Goal: Information Seeking & Learning: Learn about a topic

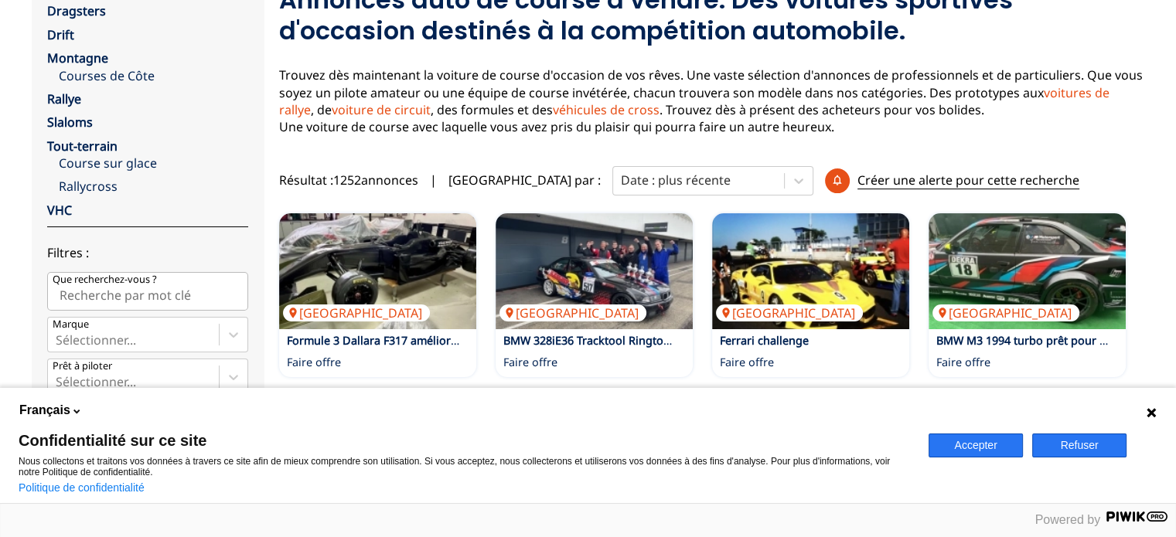
scroll to position [232, 0]
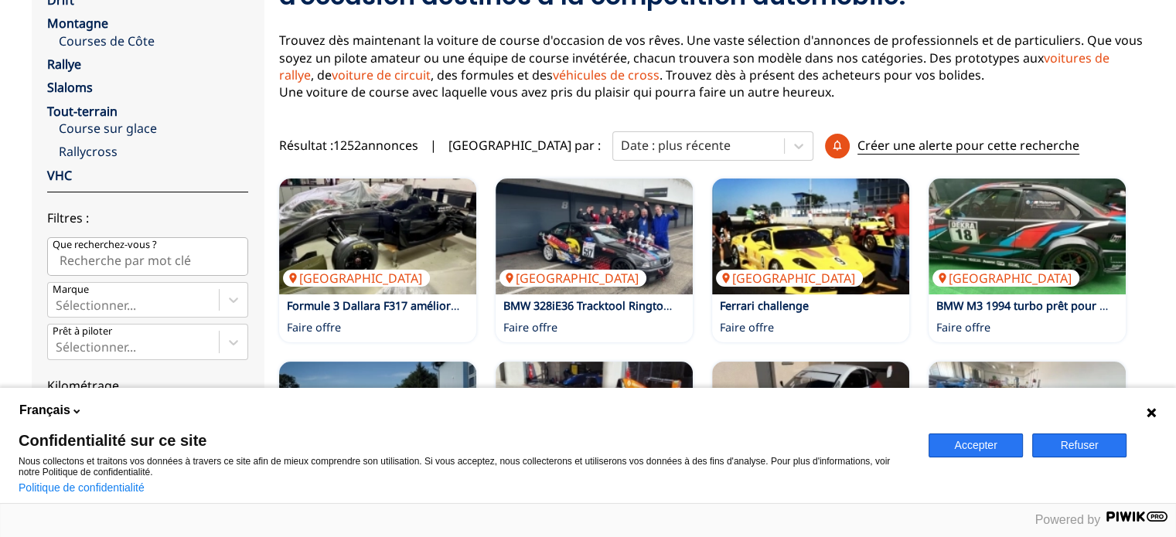
click at [142, 254] on input "Que recherchez-vous ?" at bounding box center [147, 256] width 201 height 39
type input "remorque"
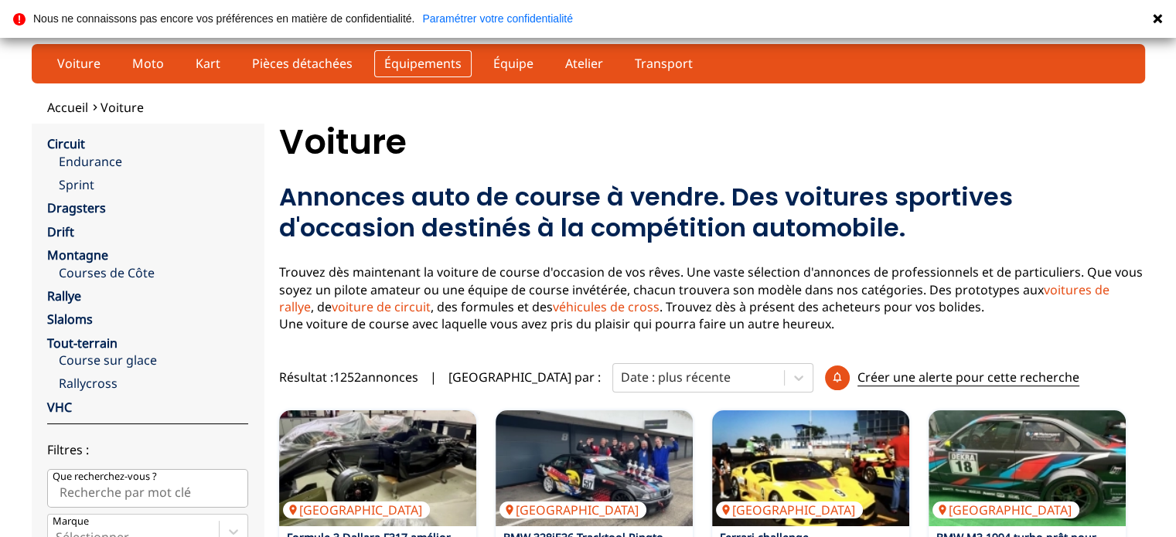
click at [400, 60] on link "Équipements" at bounding box center [422, 63] width 97 height 26
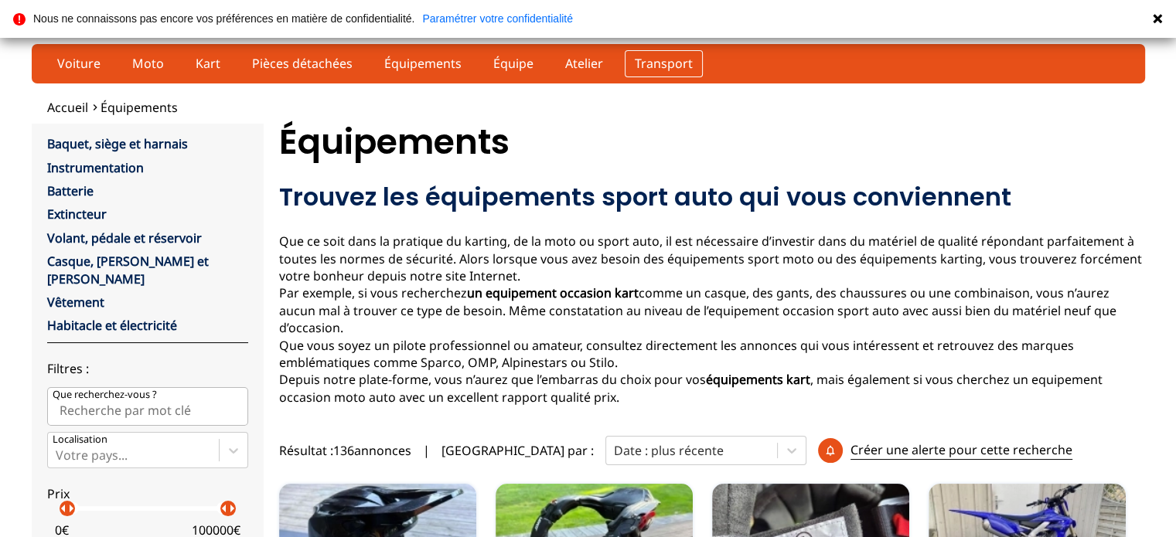
click at [625, 63] on link "Transport" at bounding box center [664, 63] width 78 height 26
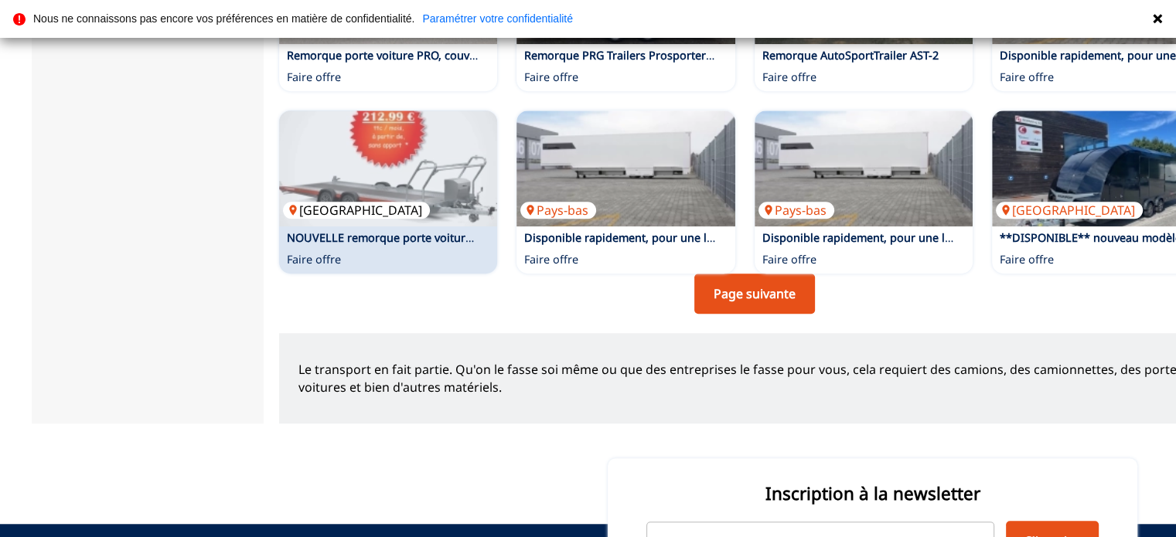
scroll to position [1160, 0]
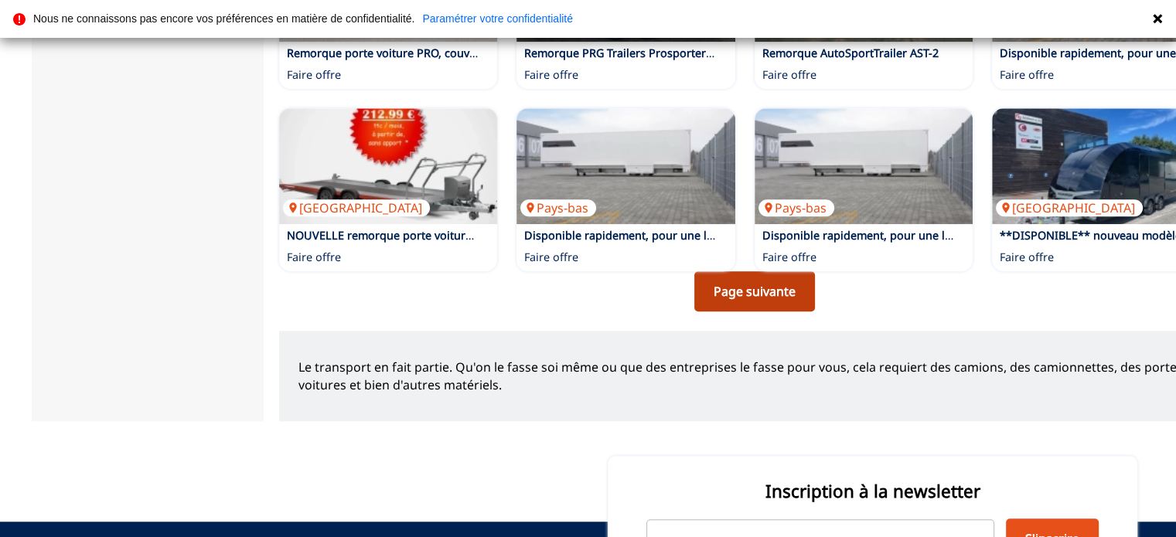
click at [755, 278] on link "Page suivante" at bounding box center [754, 291] width 121 height 40
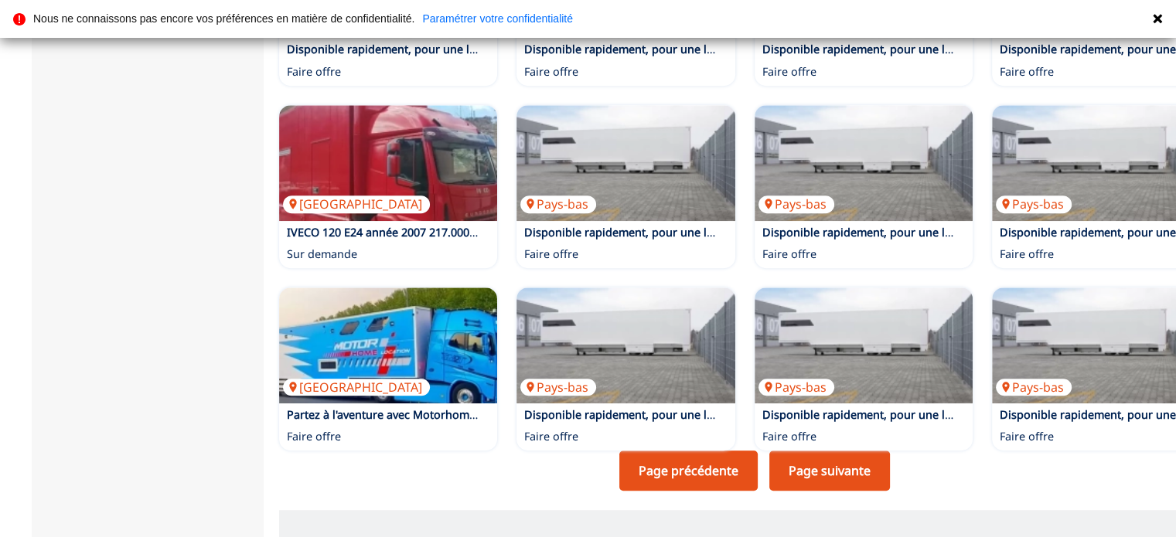
scroll to position [1005, 0]
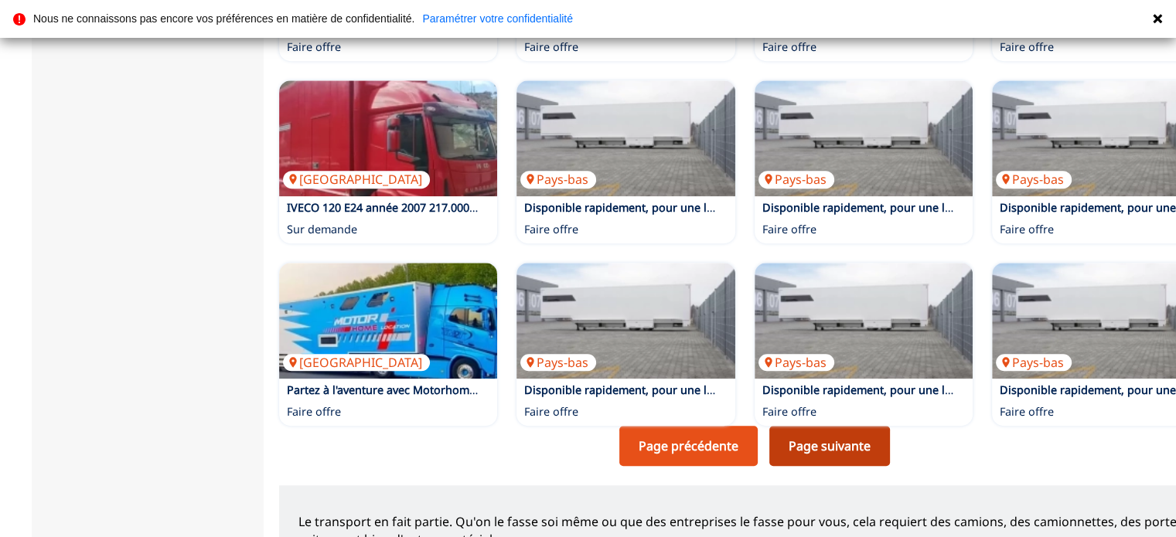
click at [838, 426] on link "Page suivante" at bounding box center [829, 446] width 121 height 40
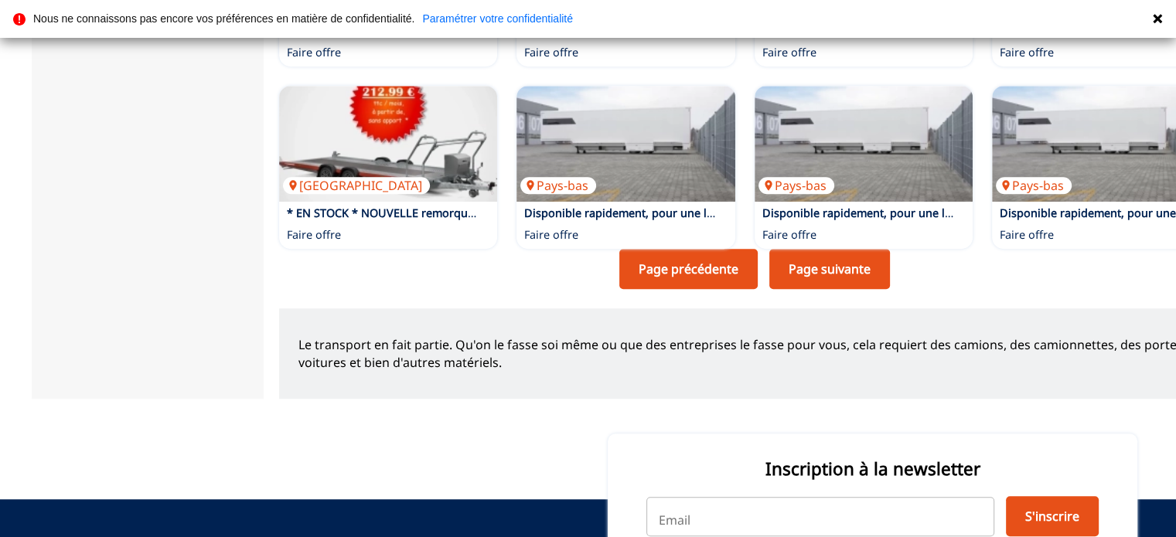
scroll to position [1160, 0]
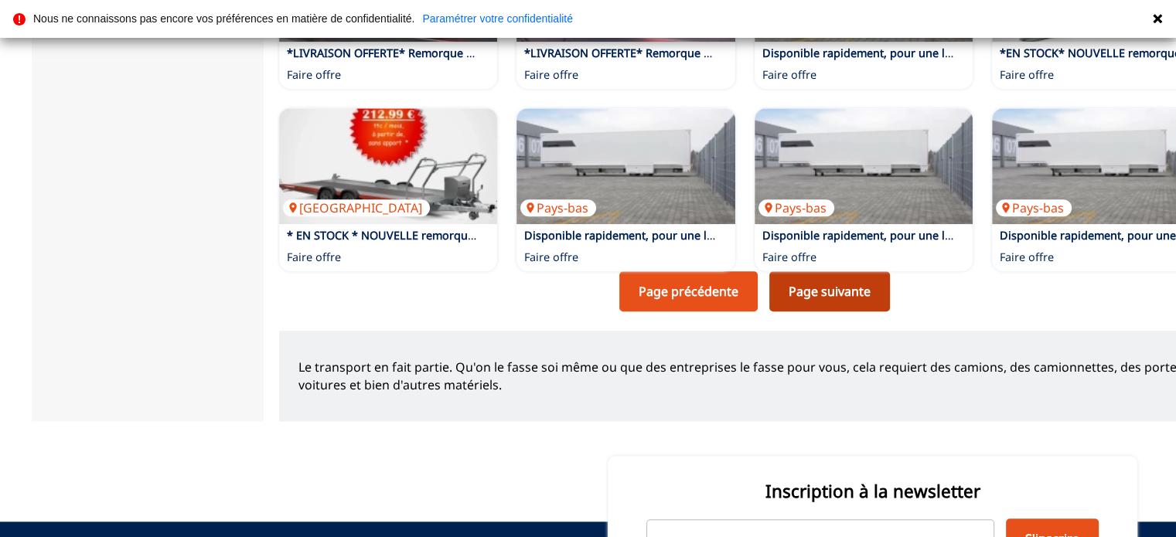
click at [843, 284] on link "Page suivante" at bounding box center [829, 291] width 121 height 40
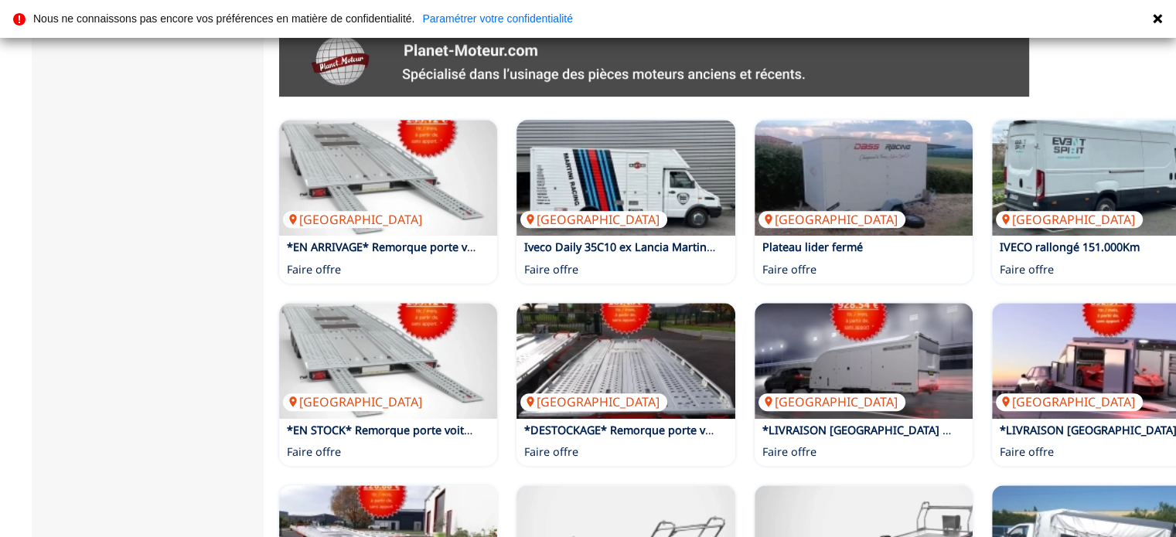
scroll to position [1092, 0]
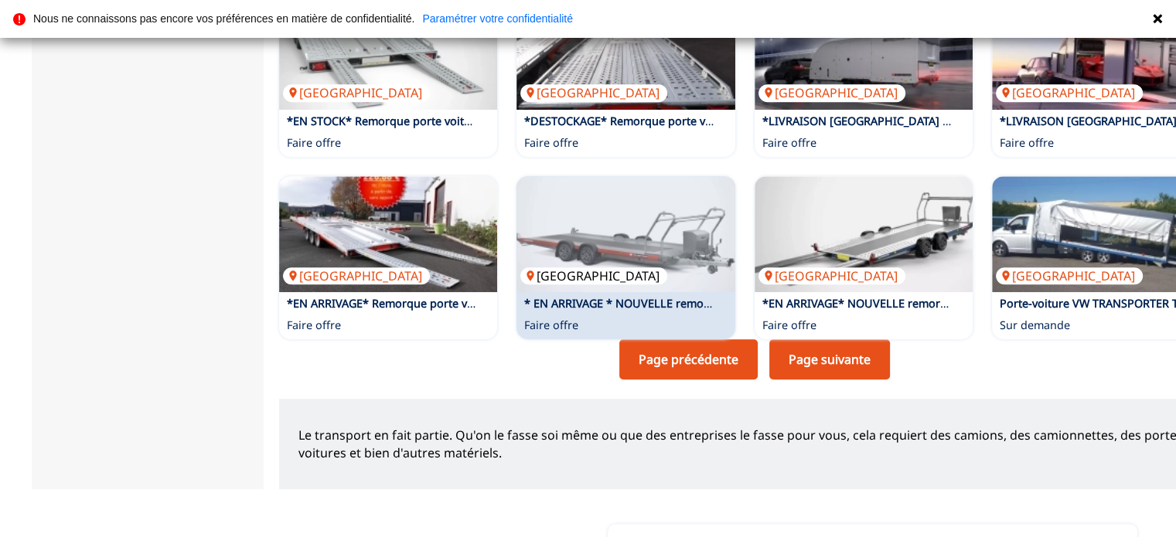
click at [616, 235] on img at bounding box center [625, 234] width 219 height 116
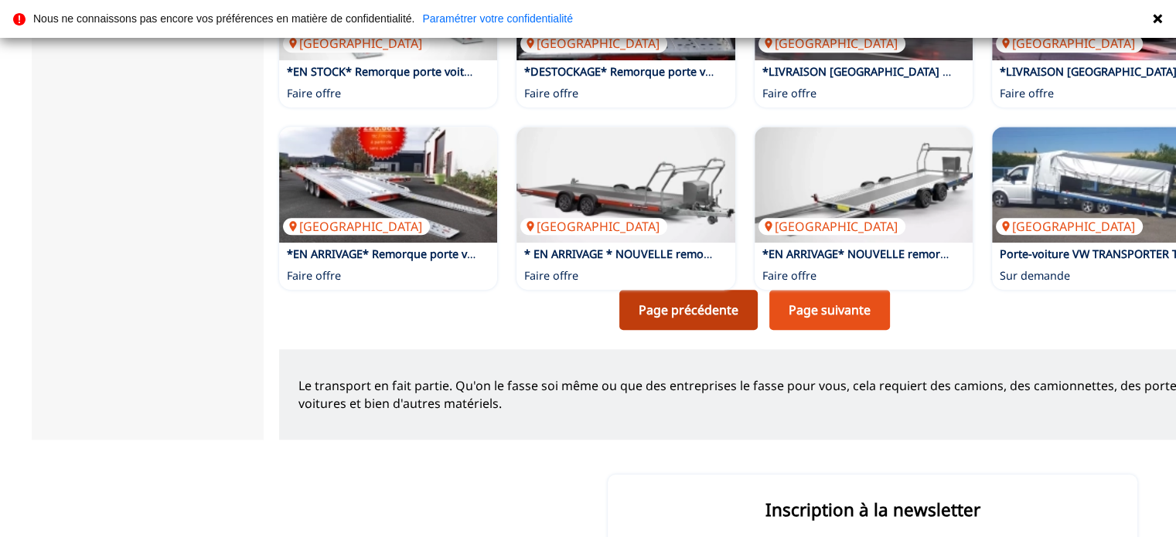
scroll to position [1169, 0]
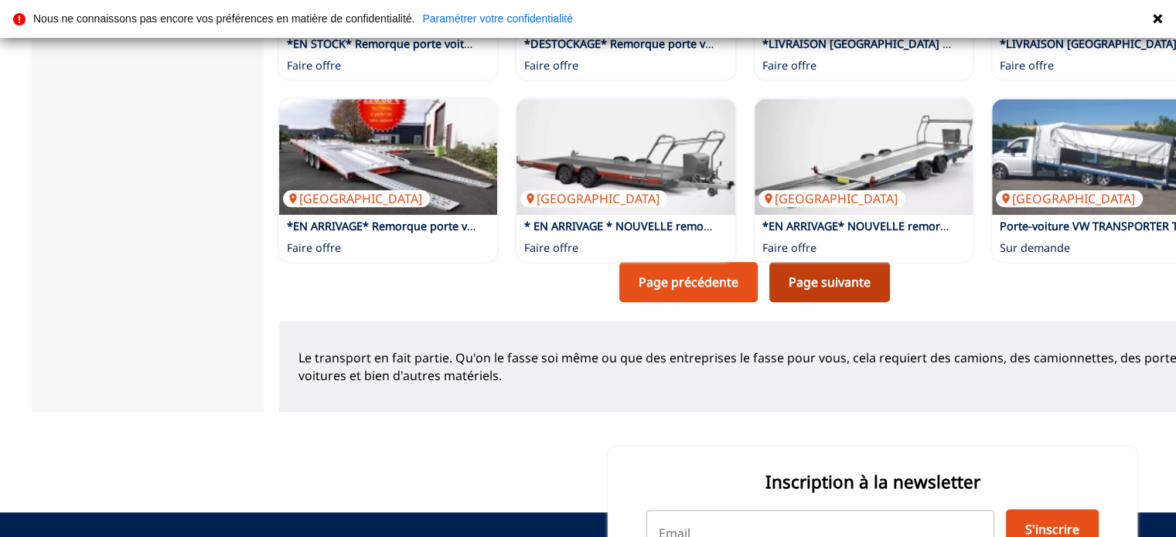
click at [826, 262] on link "Page suivante" at bounding box center [829, 282] width 121 height 40
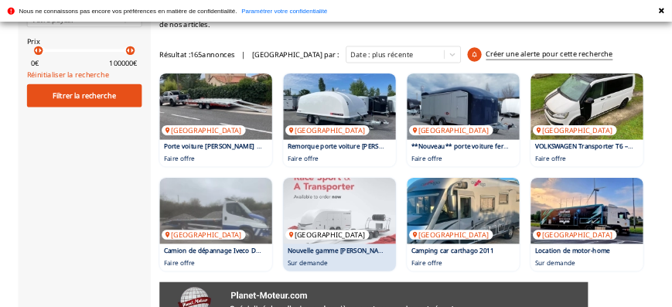
scroll to position [309, 0]
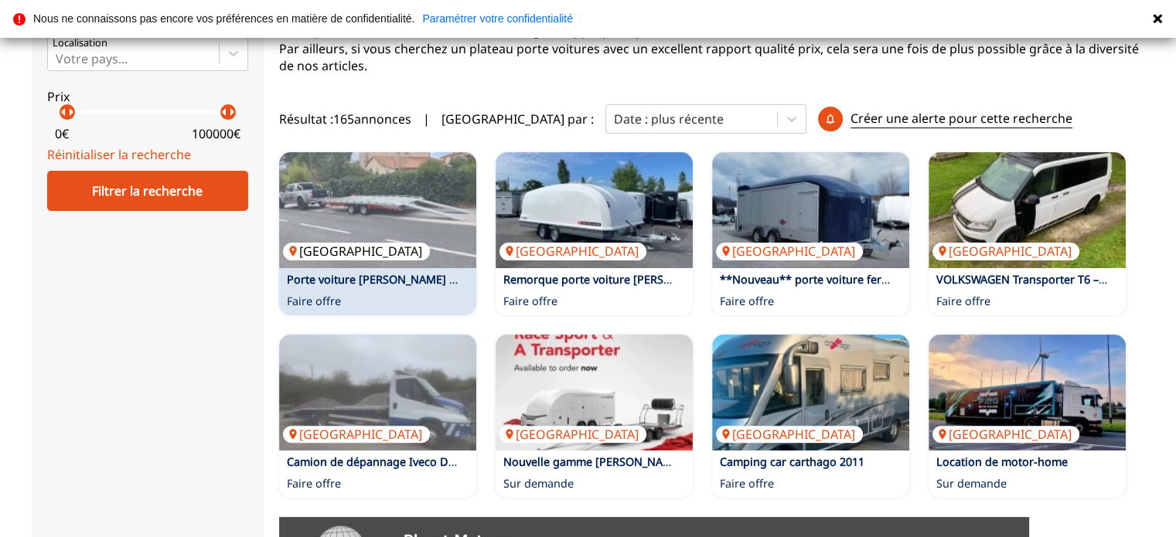
click at [394, 219] on img at bounding box center [377, 210] width 197 height 116
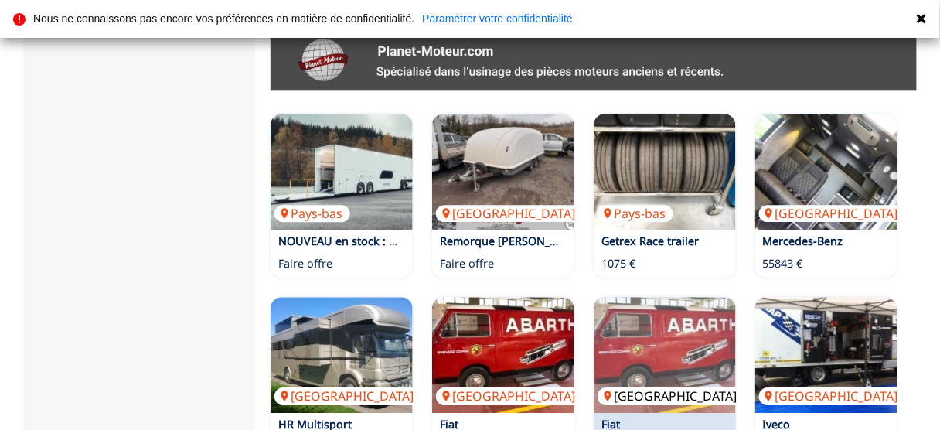
scroll to position [911, 0]
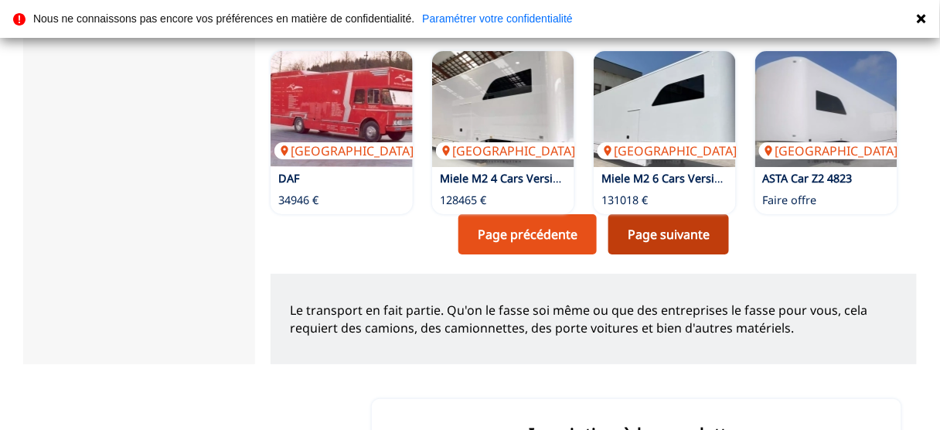
click at [693, 239] on link "Page suivante" at bounding box center [668, 234] width 121 height 40
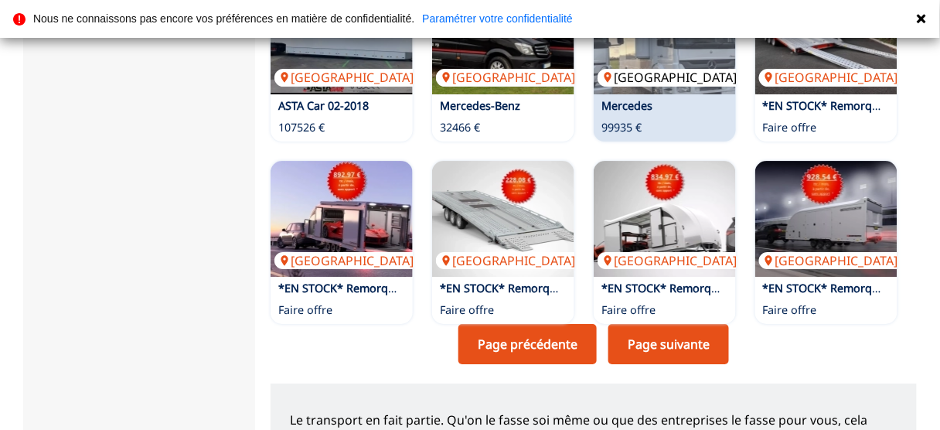
scroll to position [1256, 0]
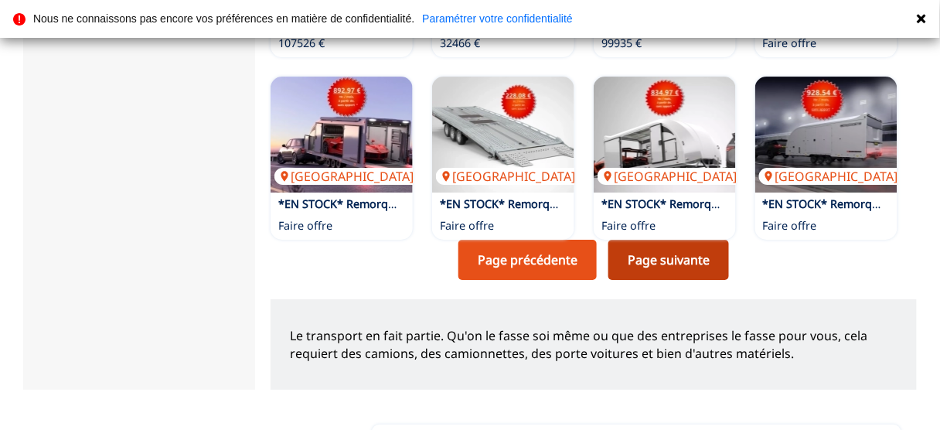
click at [697, 254] on link "Page suivante" at bounding box center [668, 260] width 121 height 40
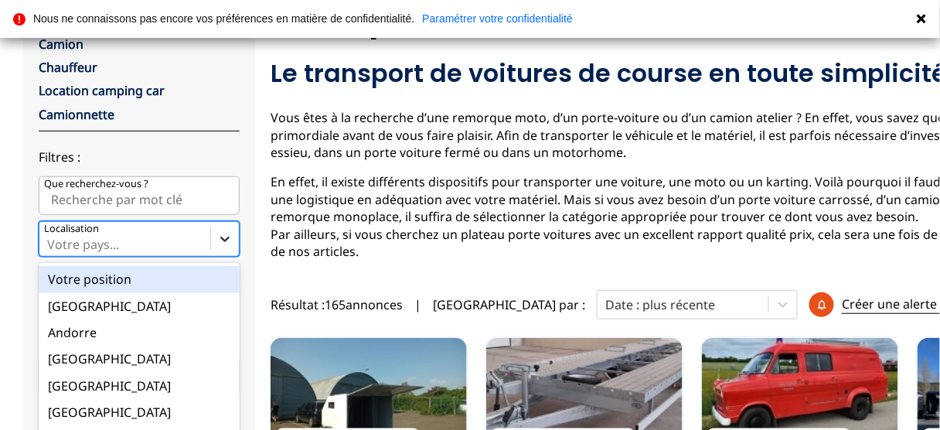
scroll to position [192, 0]
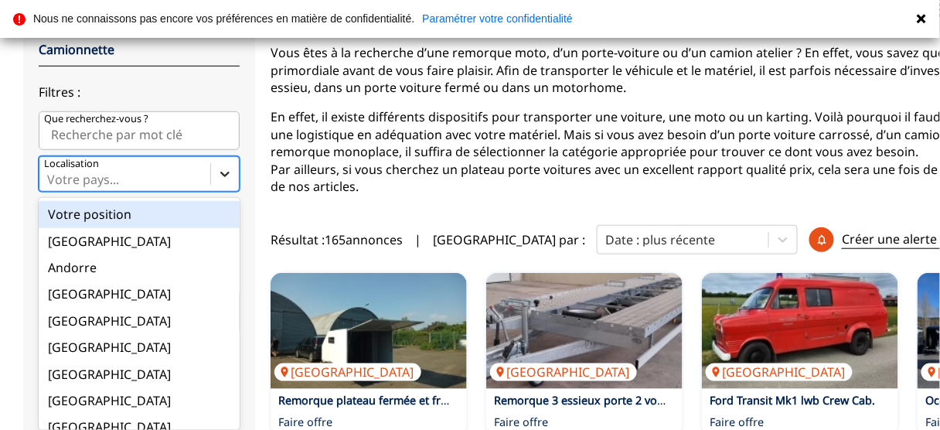
click at [218, 192] on div "option Votre position focused, 1 of 18. 18 results available. Use Up and Down t…" at bounding box center [139, 174] width 201 height 36
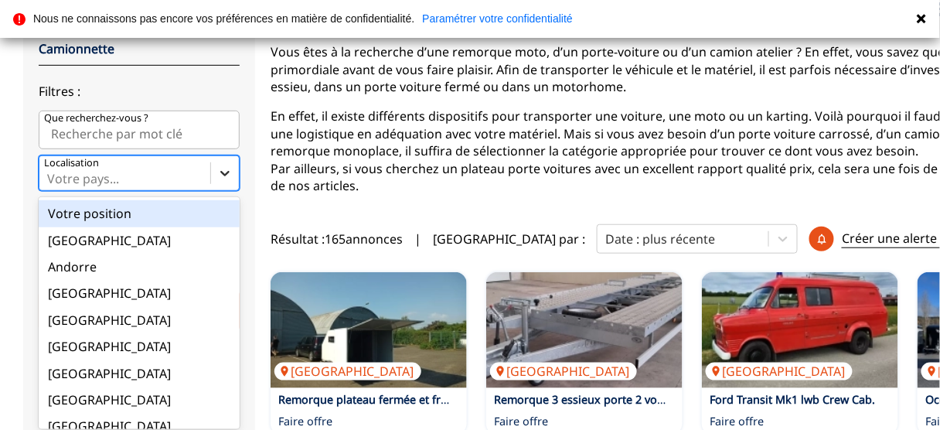
click at [50, 186] on input "option Votre position focused, 1 of 18. 18 results available. Use Up and Down t…" at bounding box center [48, 179] width 3 height 14
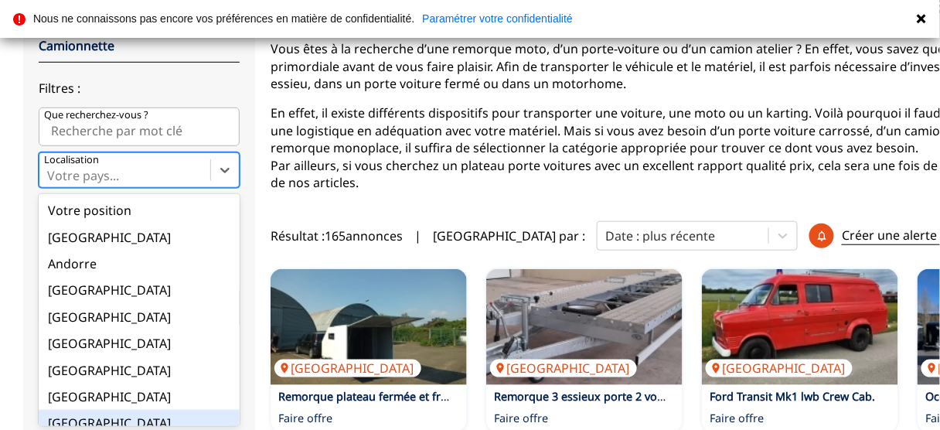
click at [110, 411] on div "[GEOGRAPHIC_DATA]" at bounding box center [139, 423] width 201 height 26
click at [50, 182] on input "option France focused, 9 of 18. 18 results available. Use Up and Down to choose…" at bounding box center [48, 176] width 3 height 14
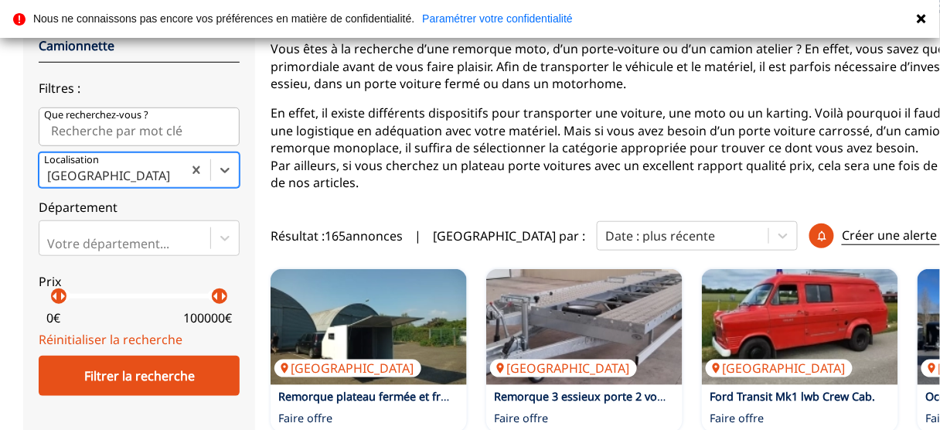
click at [129, 130] on input "Que recherchez-vous ?" at bounding box center [139, 126] width 201 height 39
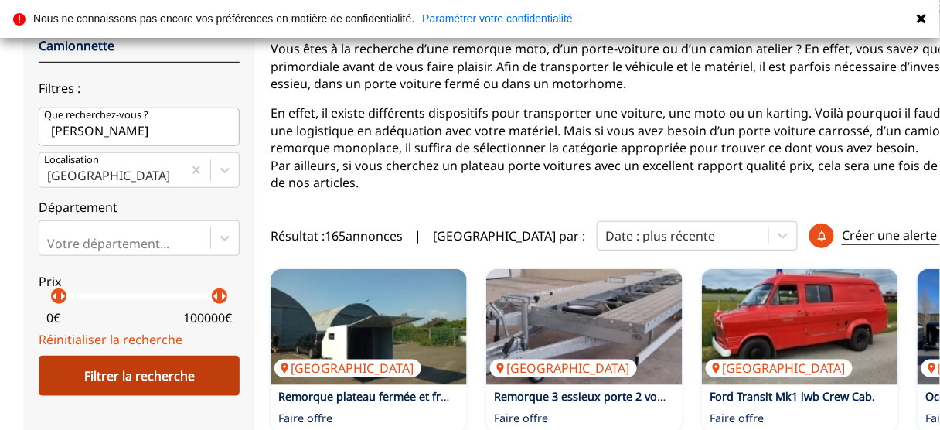
type input "james brian"
click at [185, 369] on div "Filtrer la recherche" at bounding box center [139, 376] width 201 height 40
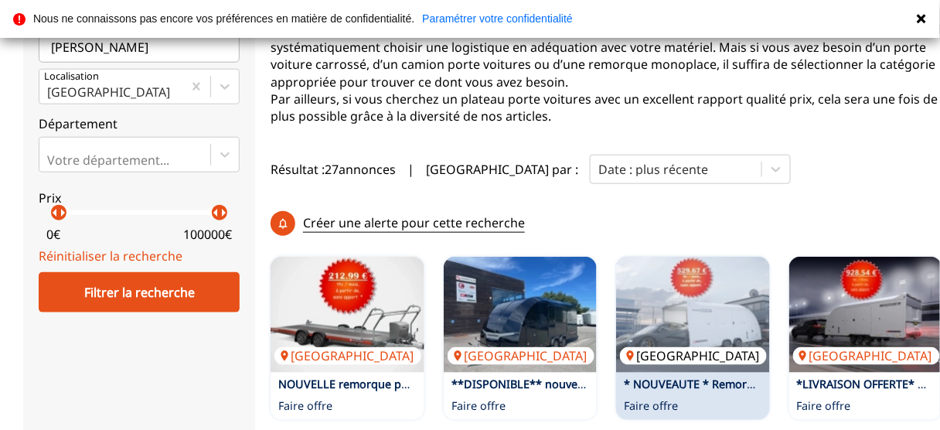
scroll to position [378, 0]
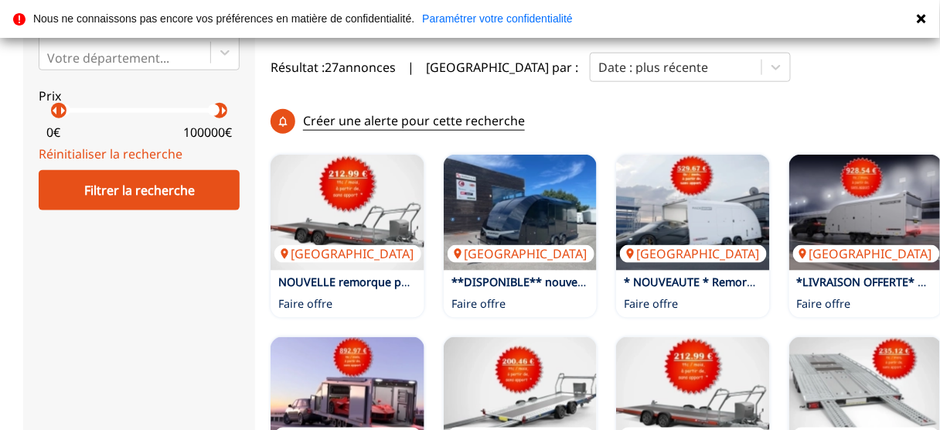
drag, startPoint x: 58, startPoint y: 107, endPoint x: 43, endPoint y: 112, distance: 15.7
drag, startPoint x: 219, startPoint y: 109, endPoint x: 73, endPoint y: 119, distance: 146.5
click at [72, 119] on label "Prix arrow_left arrow_right arrow_left arrow_right 0 € 10000 €" at bounding box center [139, 111] width 201 height 69
click at [70, 116] on p "arrow_right" at bounding box center [77, 110] width 19 height 19
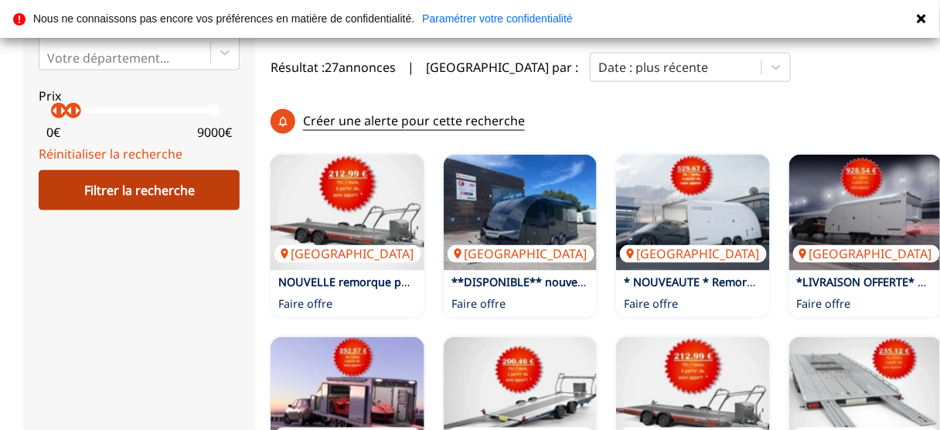
click at [138, 186] on div "Filtrer la recherche" at bounding box center [139, 190] width 201 height 40
click at [124, 181] on div "Filtrer la recherche" at bounding box center [139, 190] width 201 height 40
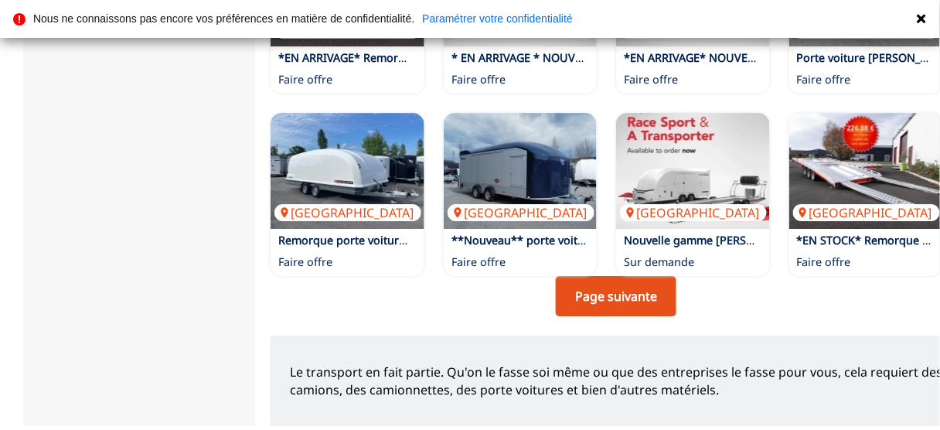
scroll to position [1244, 0]
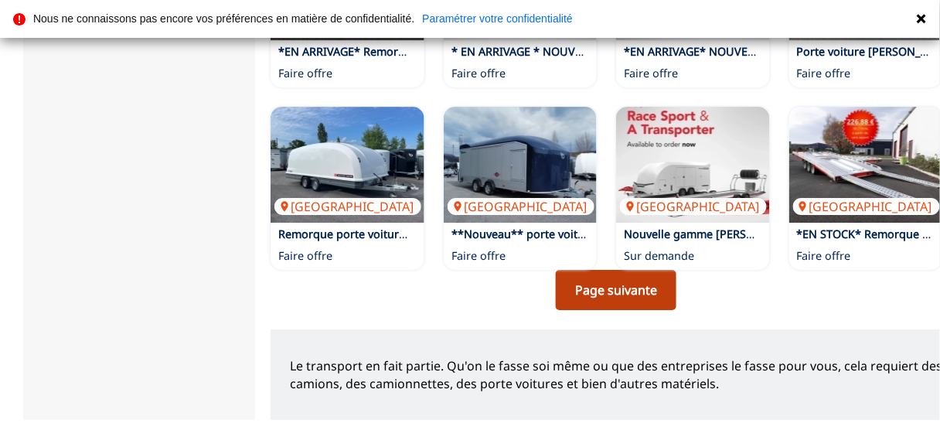
click at [612, 310] on link "Page suivante" at bounding box center [616, 290] width 121 height 40
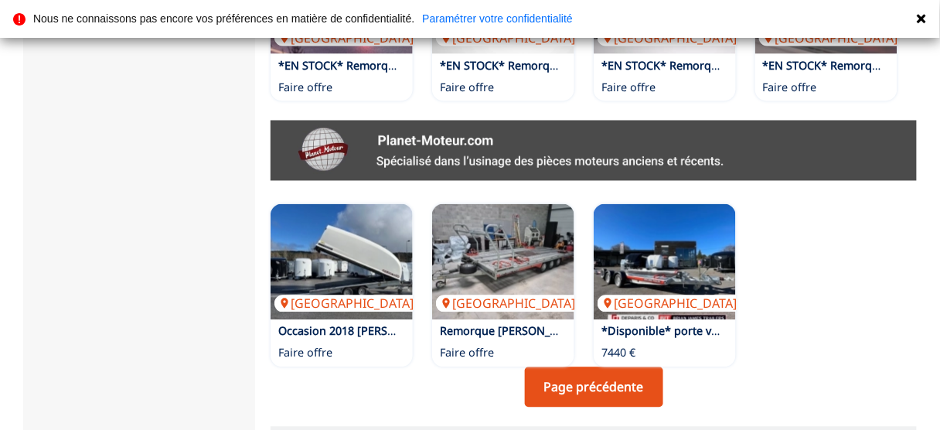
scroll to position [704, 0]
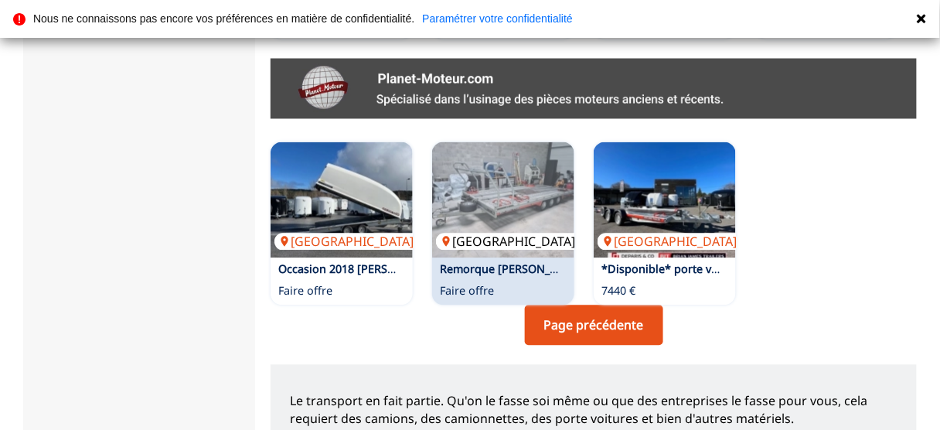
click at [501, 208] on img at bounding box center [503, 200] width 142 height 116
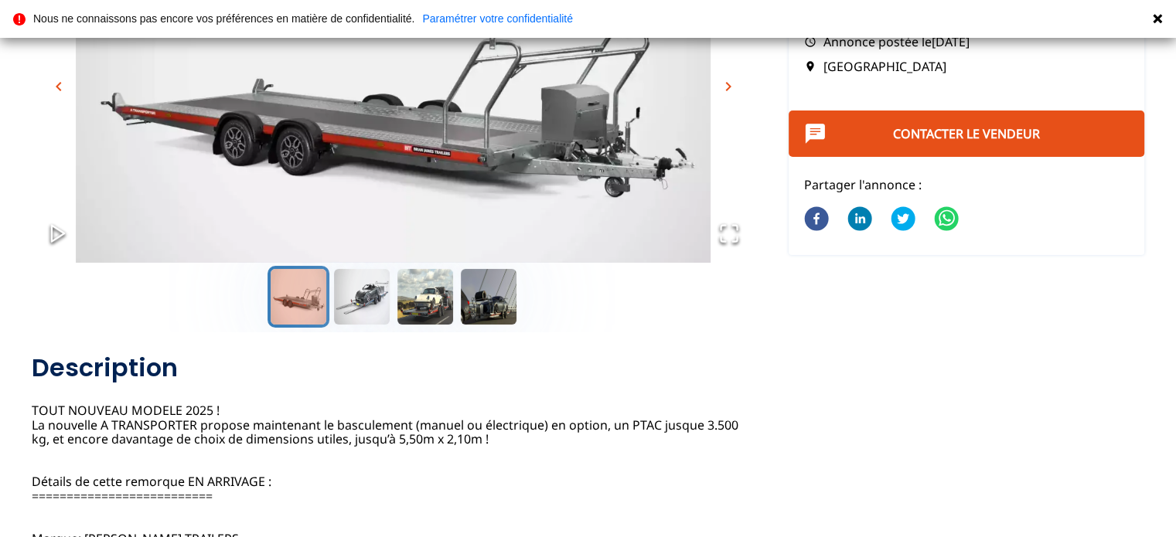
scroll to position [232, 0]
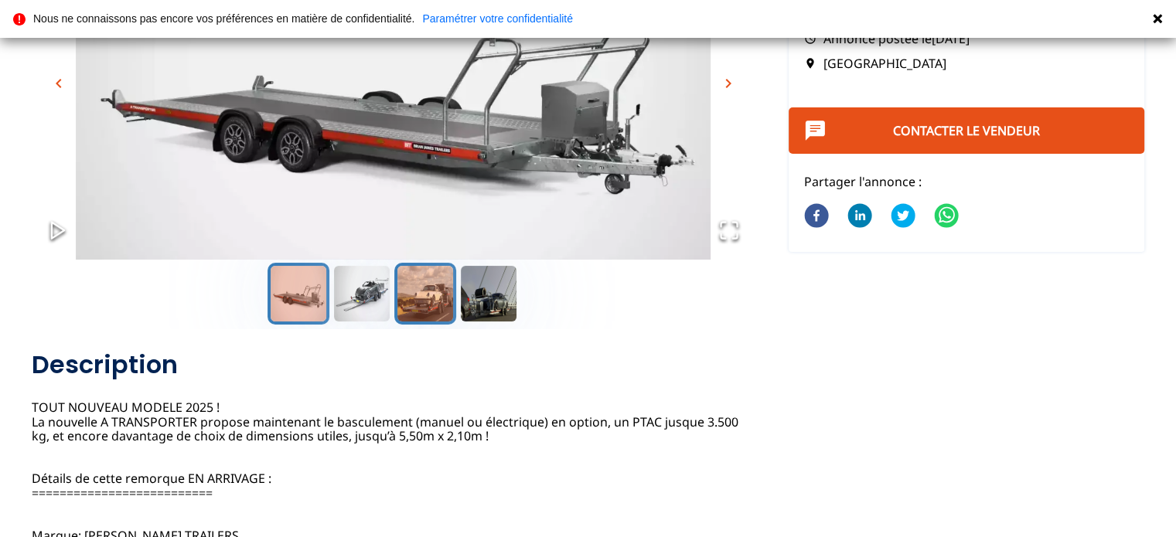
click at [424, 296] on button "Go to Slide 3" at bounding box center [425, 294] width 62 height 62
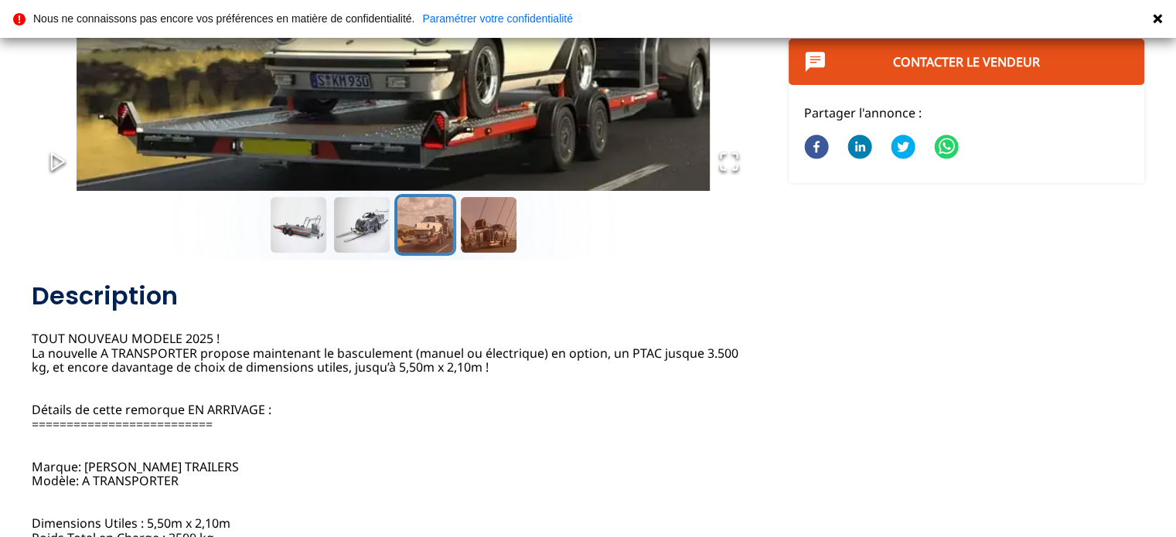
scroll to position [309, 0]
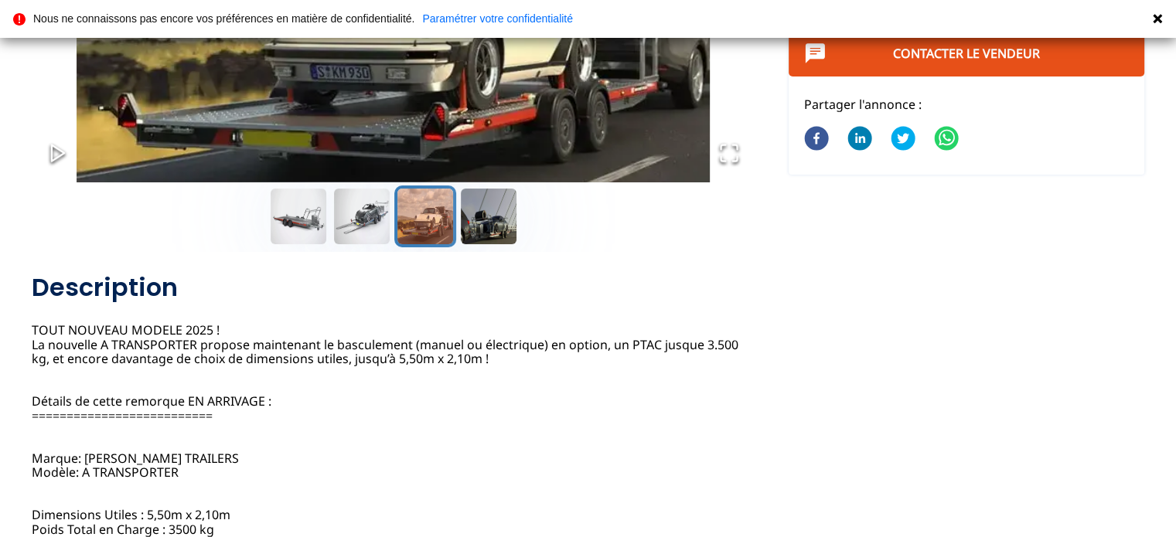
drag, startPoint x: 482, startPoint y: 356, endPoint x: 544, endPoint y: 395, distance: 73.3
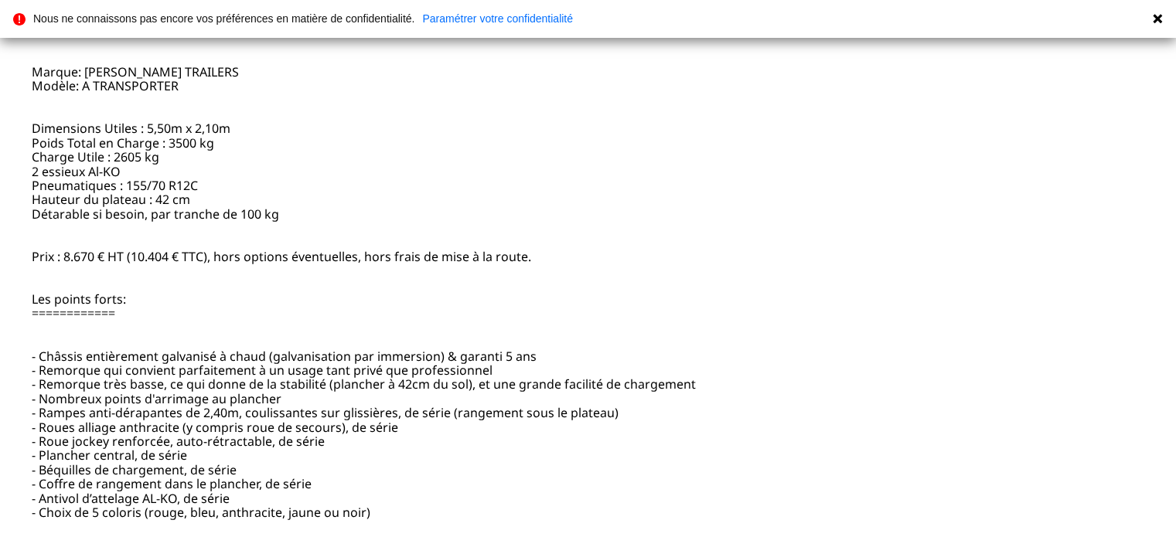
scroll to position [773, 0]
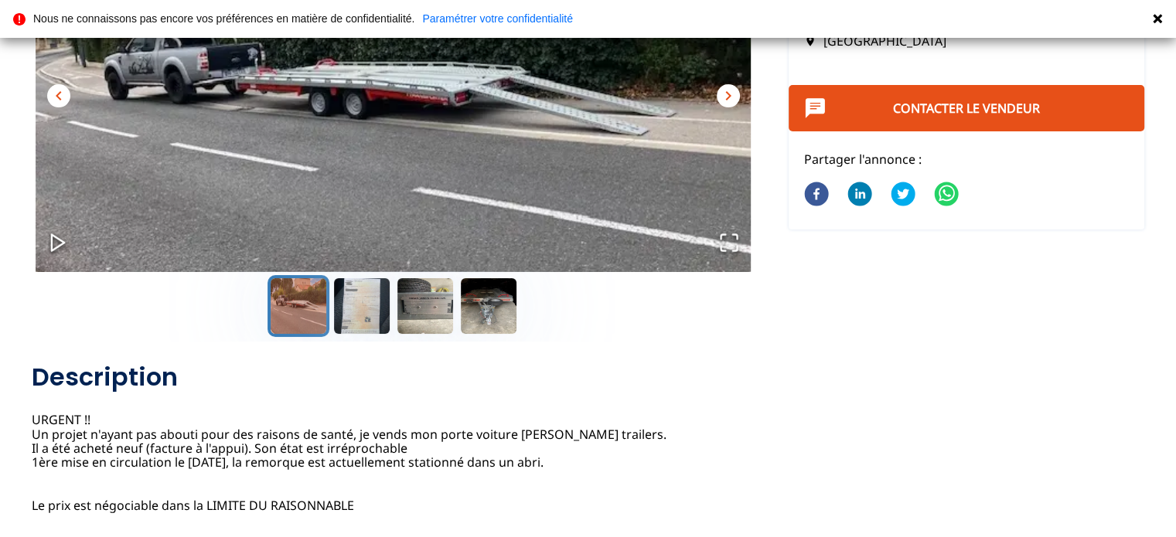
scroll to position [232, 0]
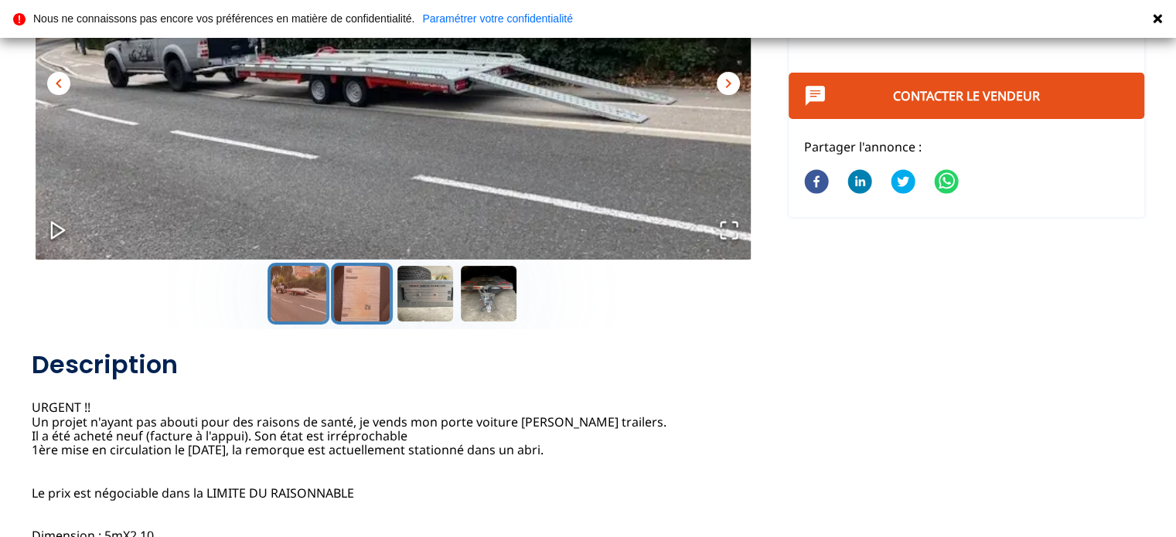
click at [352, 291] on button "Go to Slide 2" at bounding box center [362, 294] width 62 height 62
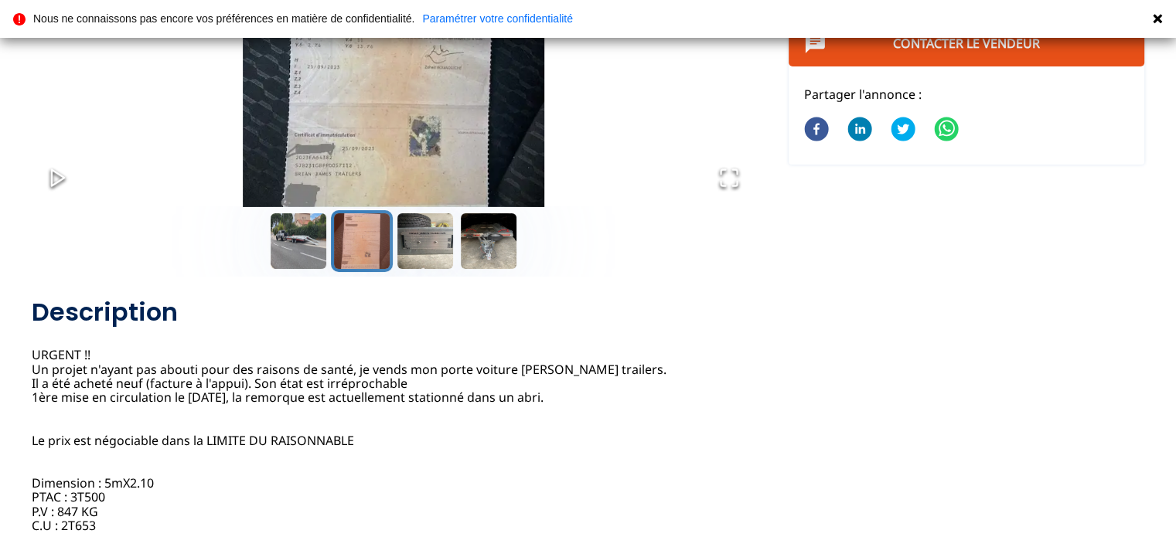
scroll to position [309, 0]
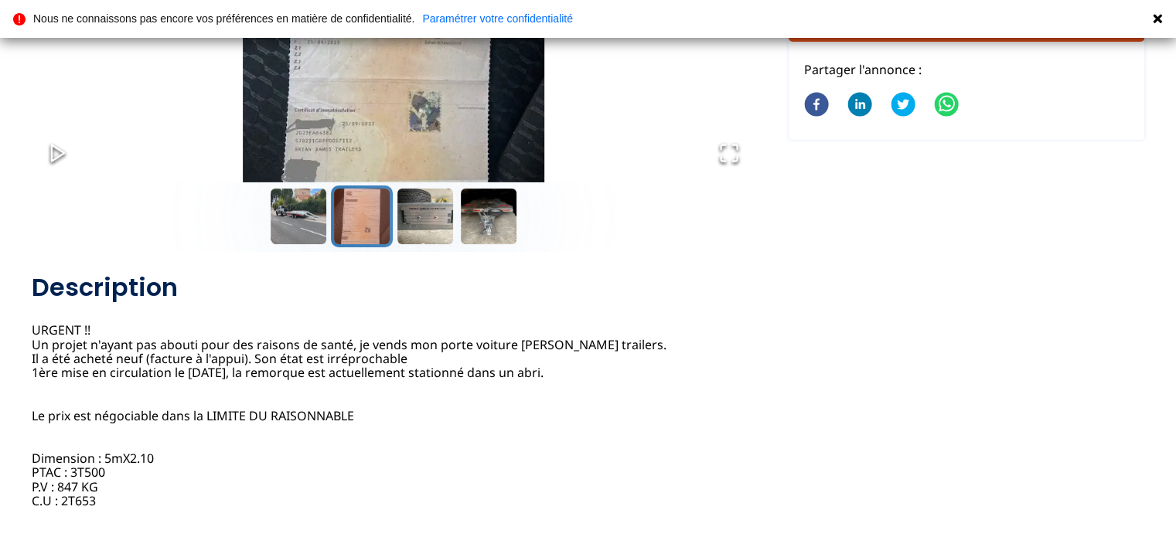
drag, startPoint x: 260, startPoint y: 380, endPoint x: 472, endPoint y: 383, distance: 212.6
click at [436, 381] on div "Porte voiture [PERSON_NAME] Trailers Faire offre Annonce postée le [DATE] [GEOG…" at bounding box center [394, 475] width 724 height 407
click at [472, 383] on div "Porte voiture [PERSON_NAME] Trailers Faire offre Annonce postée le [DATE] [GEOG…" at bounding box center [394, 475] width 724 height 407
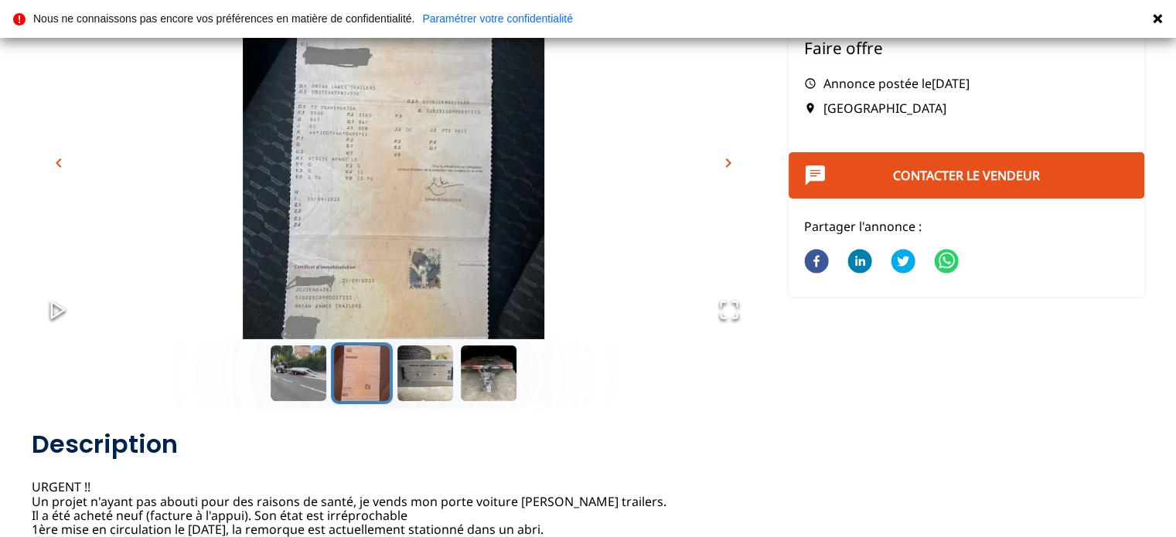
scroll to position [155, 0]
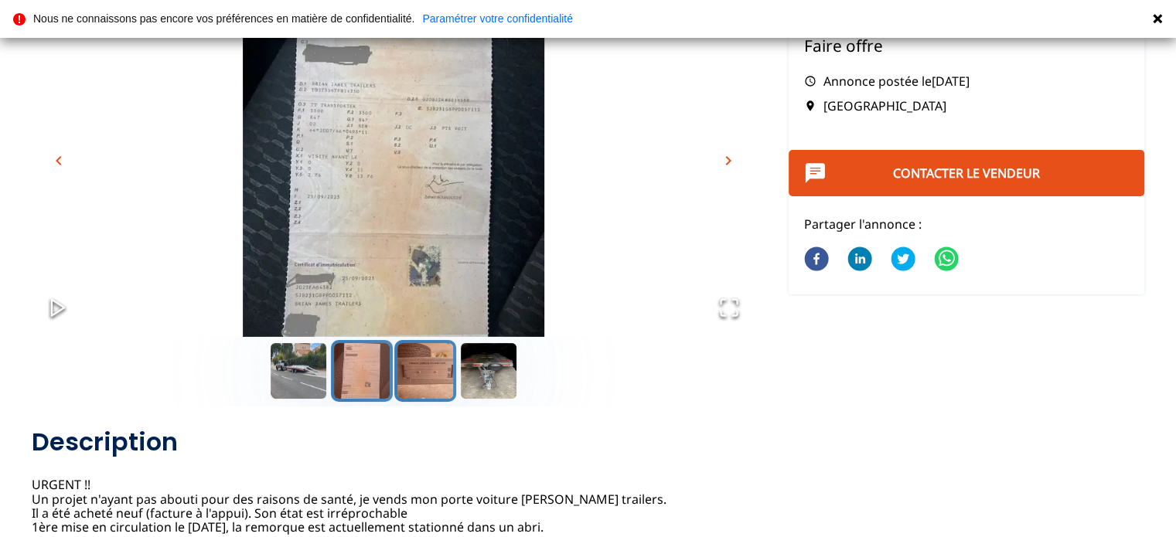
click at [427, 377] on button "Go to Slide 3" at bounding box center [425, 371] width 62 height 62
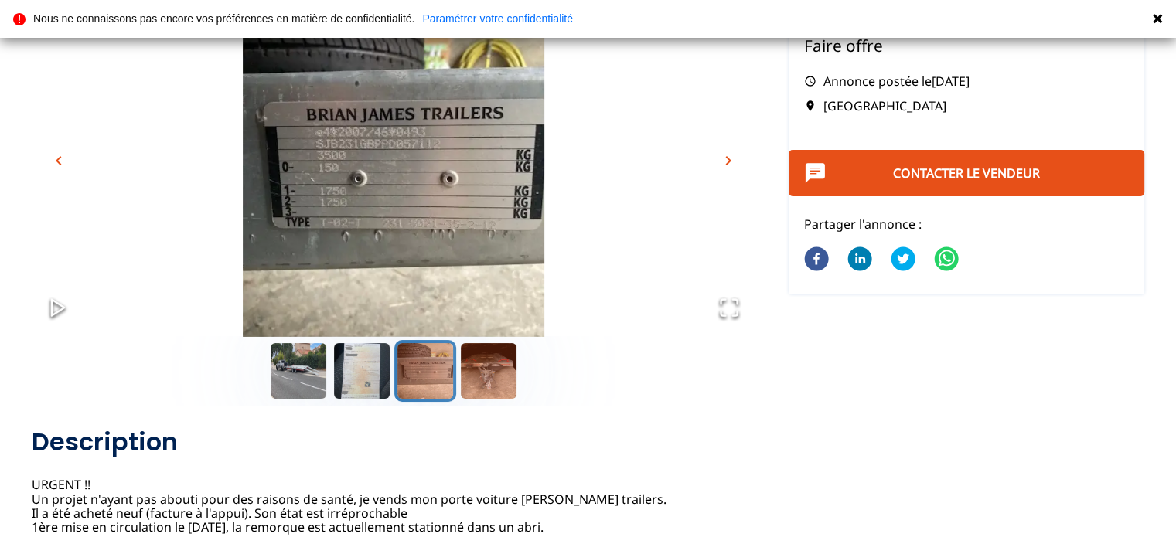
scroll to position [77, 0]
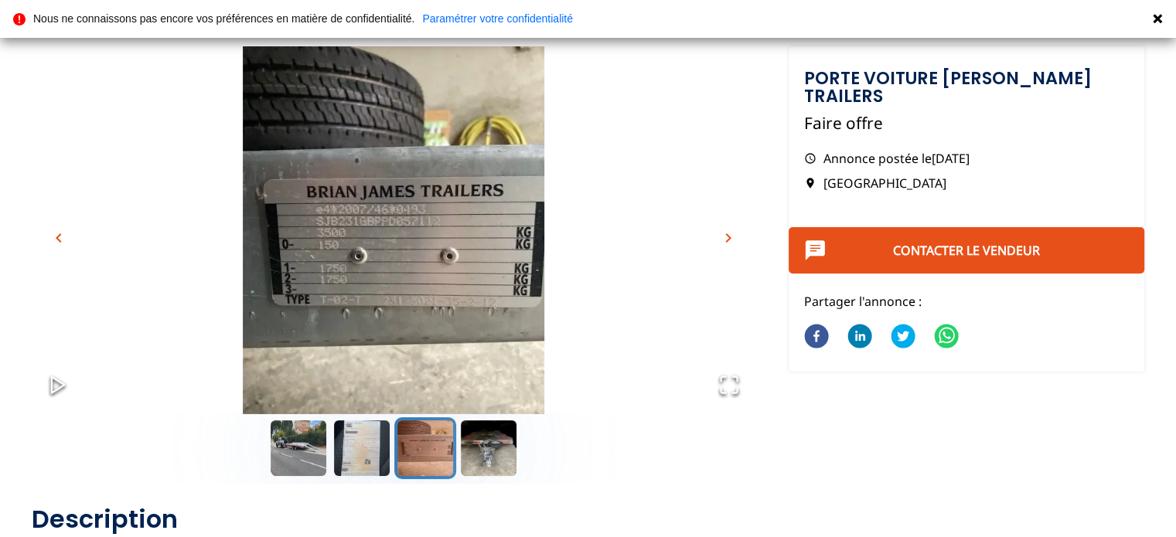
click at [472, 405] on img "Go to Slide 3" at bounding box center [394, 247] width 724 height 402
click at [495, 448] on button "Go to Slide 4" at bounding box center [489, 448] width 62 height 62
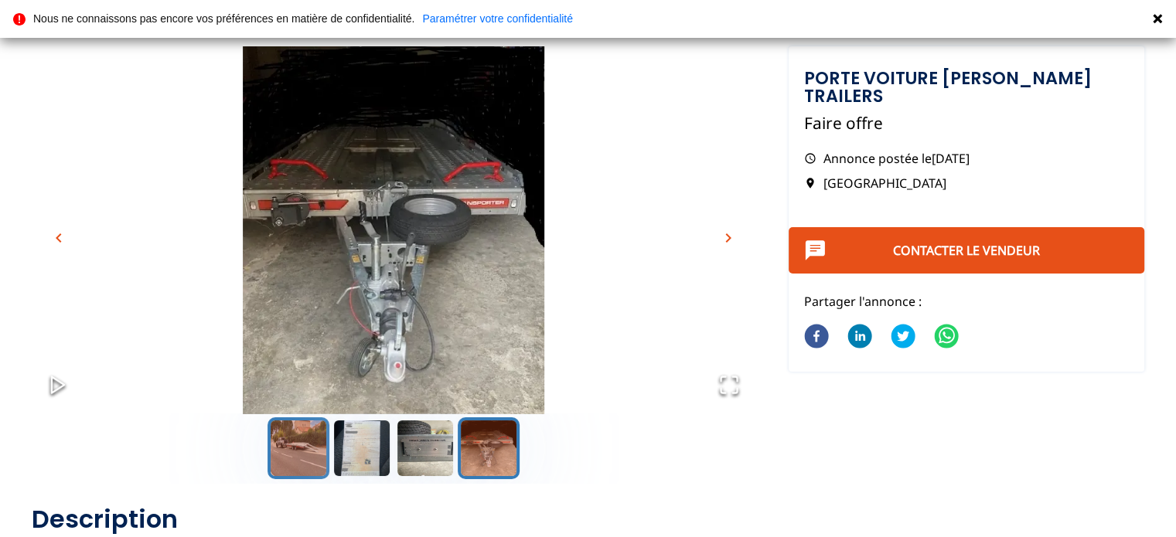
click at [285, 447] on button "Go to Slide 1" at bounding box center [298, 448] width 62 height 62
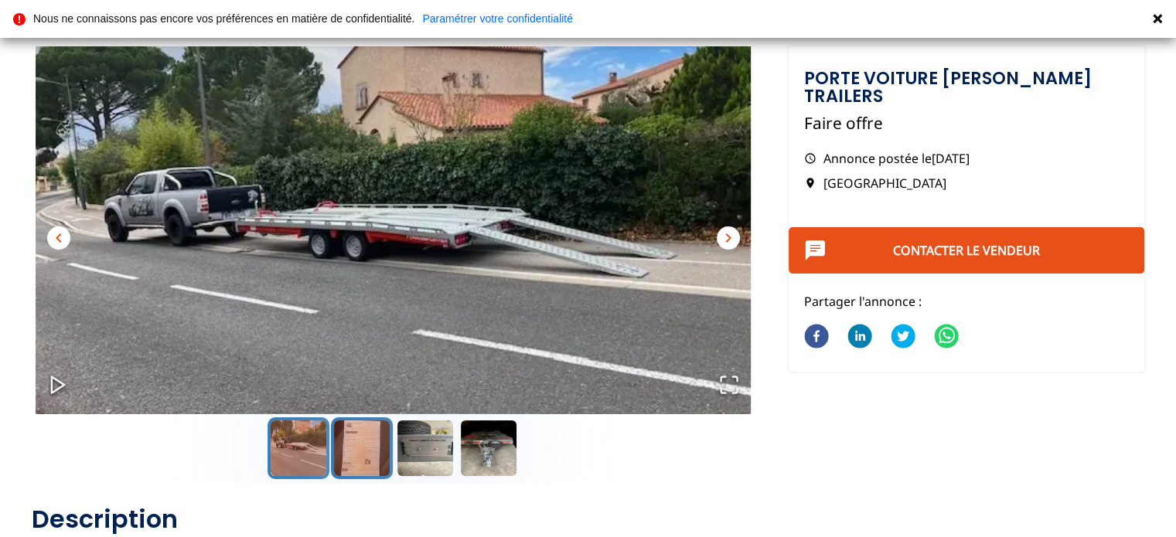
click at [371, 451] on button "Go to Slide 2" at bounding box center [362, 448] width 62 height 62
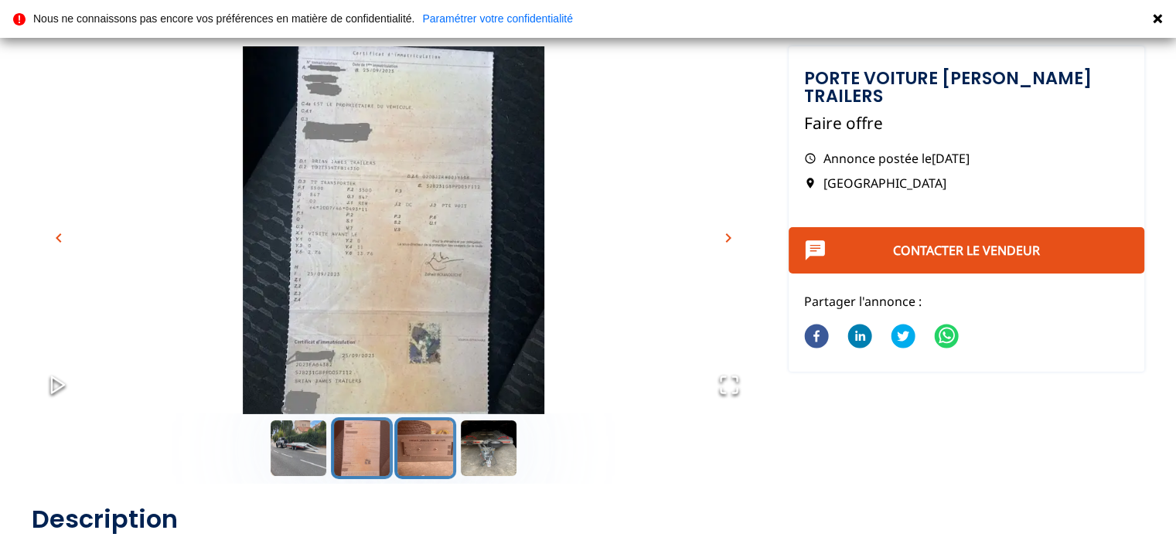
click at [416, 455] on button "Go to Slide 3" at bounding box center [425, 448] width 62 height 62
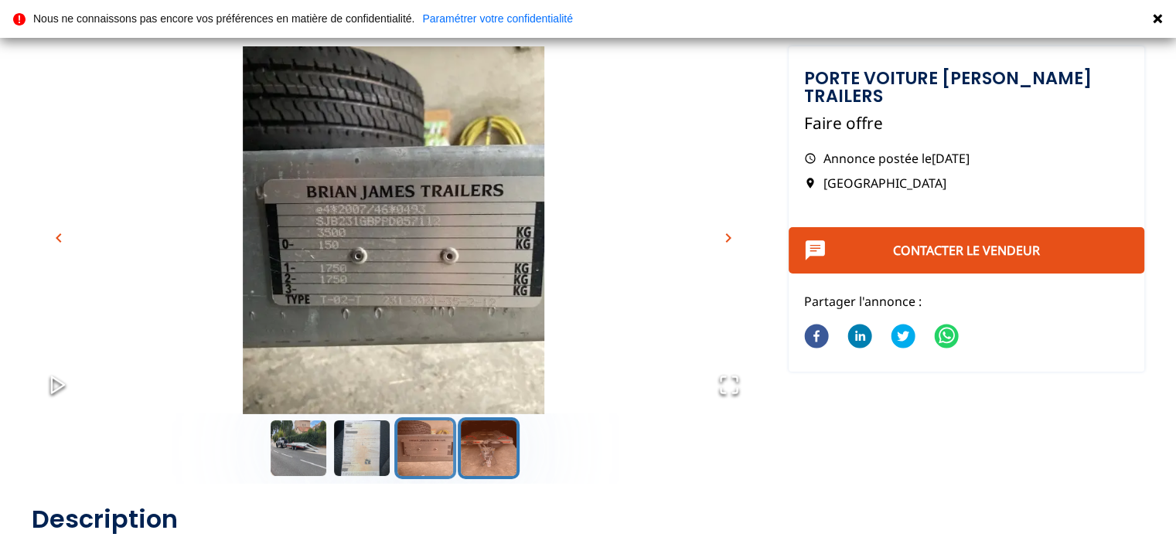
click at [486, 458] on button "Go to Slide 4" at bounding box center [489, 448] width 62 height 62
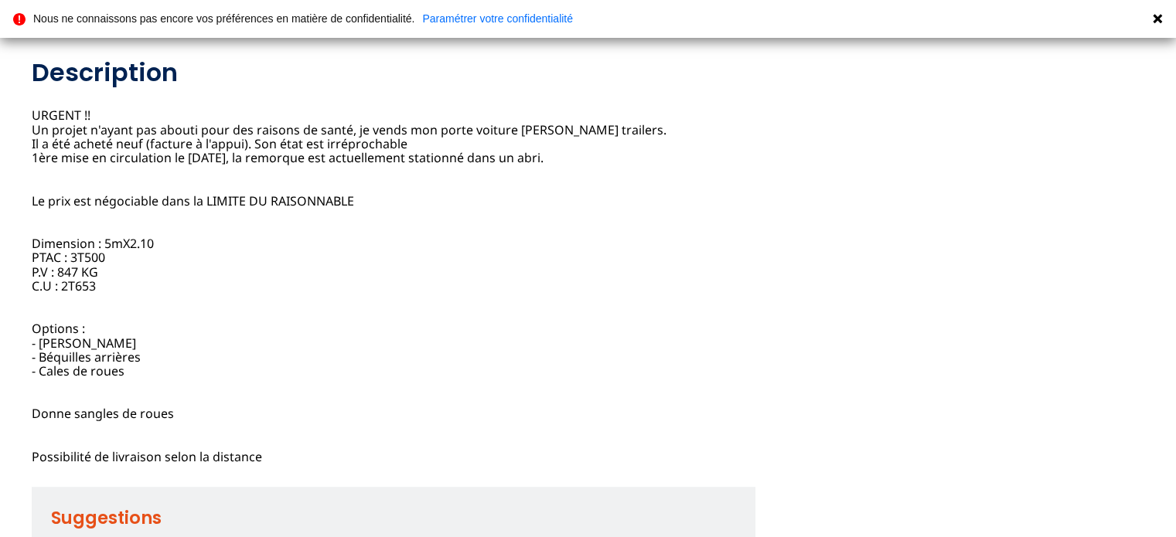
scroll to position [541, 0]
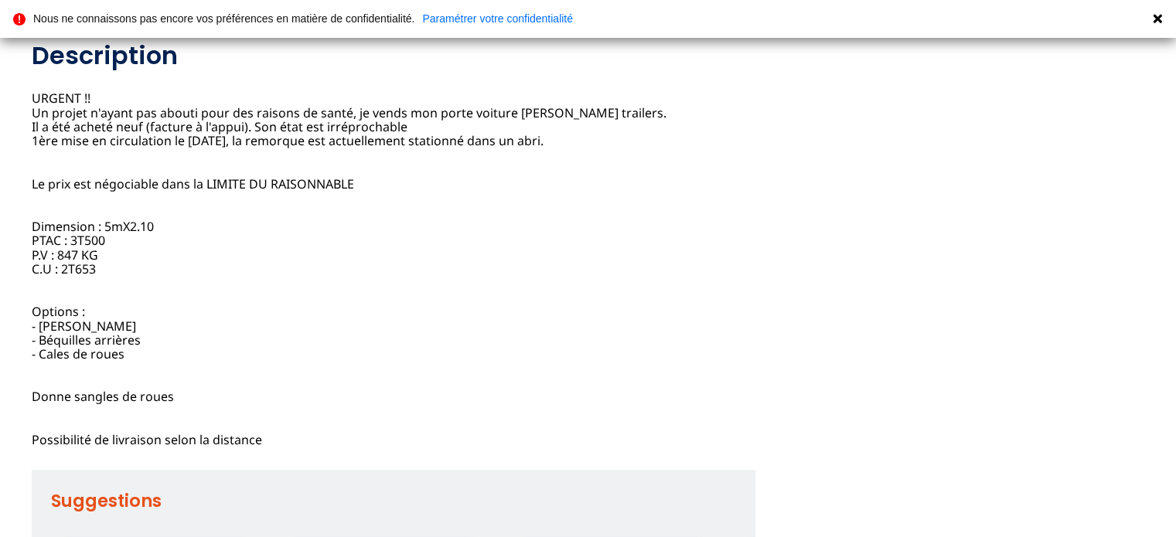
drag, startPoint x: 71, startPoint y: 239, endPoint x: 384, endPoint y: 243, distance: 313.1
click at [384, 243] on div "Porte voiture [PERSON_NAME] Trailers Faire offre Annonce postée le [DATE] [GEOG…" at bounding box center [394, 243] width 724 height 407
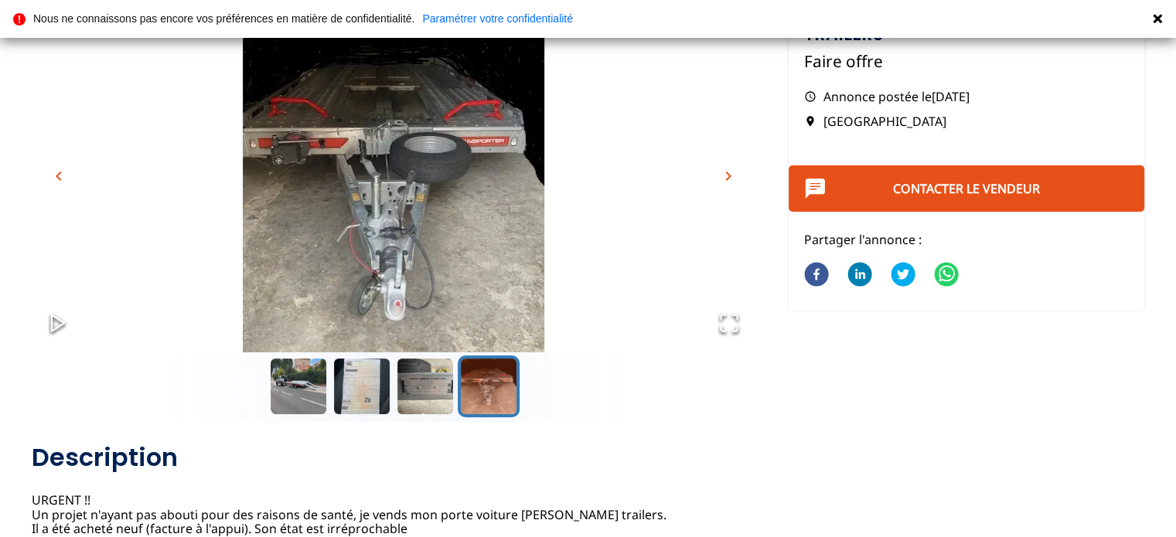
scroll to position [155, 0]
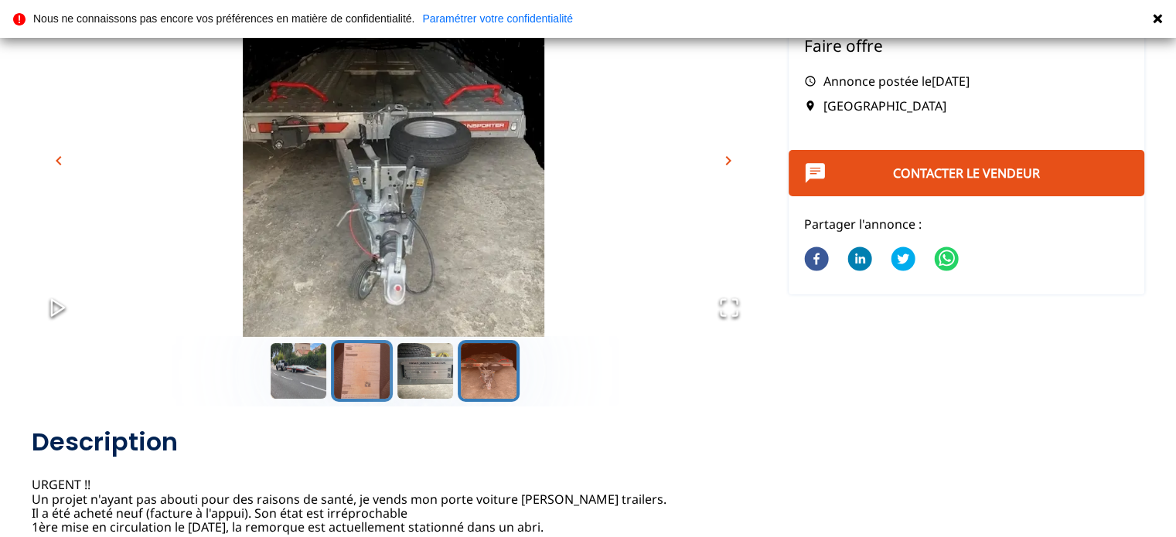
click at [368, 376] on button "Go to Slide 2" at bounding box center [362, 371] width 62 height 62
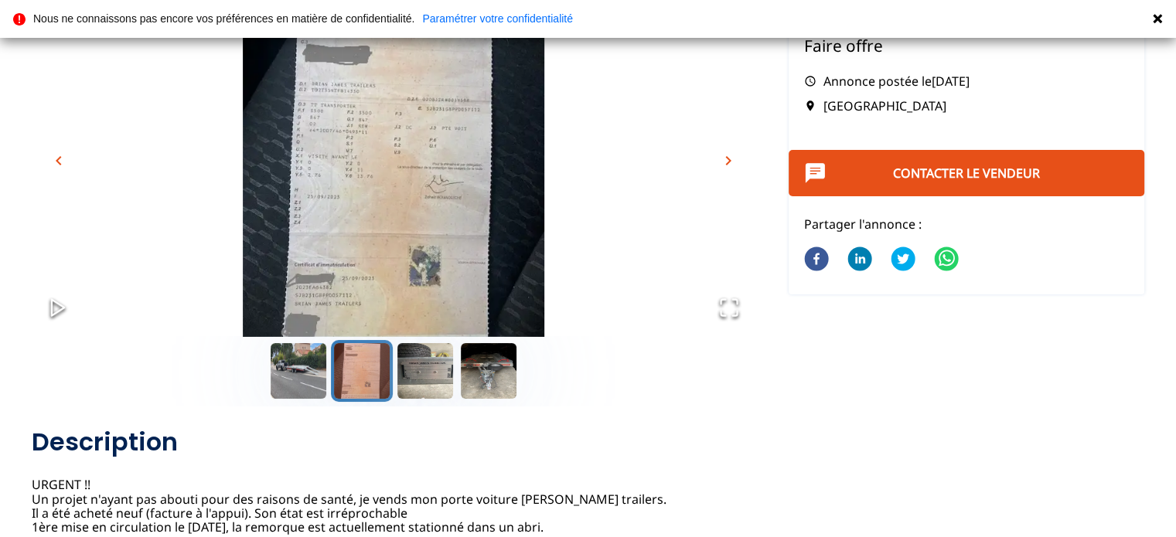
click at [346, 157] on img "Go to Slide 2" at bounding box center [394, 170] width 724 height 402
click at [440, 373] on button "Go to Slide 3" at bounding box center [425, 371] width 62 height 62
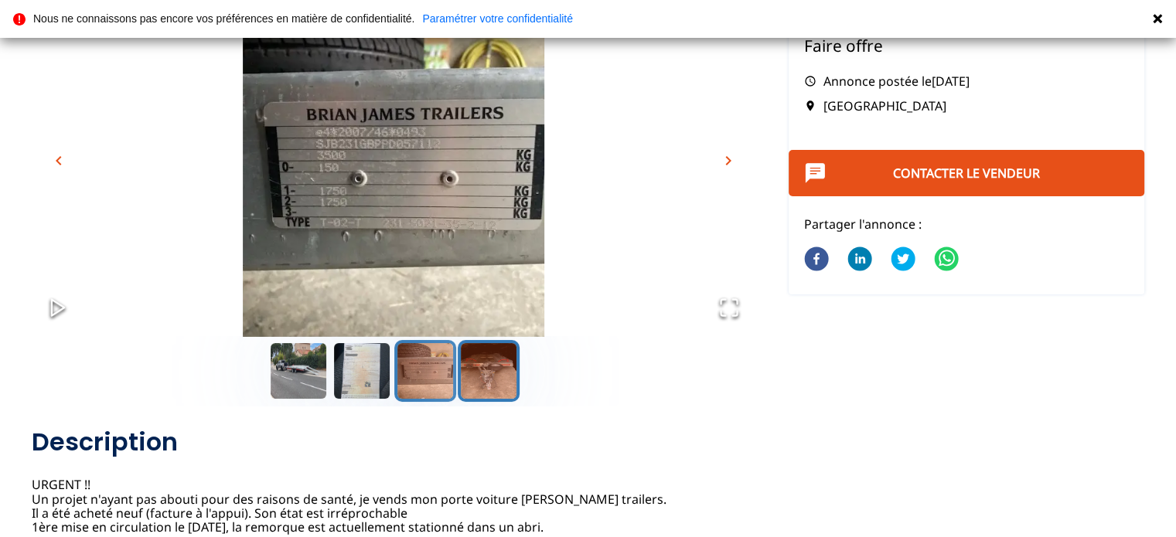
click at [491, 366] on button "Go to Slide 4" at bounding box center [489, 371] width 62 height 62
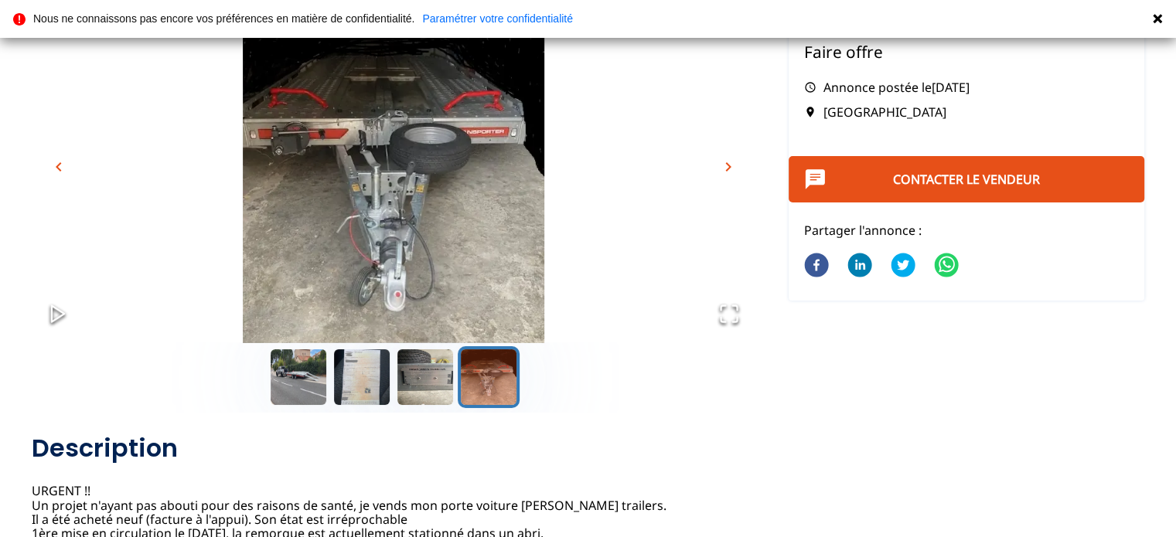
scroll to position [309, 0]
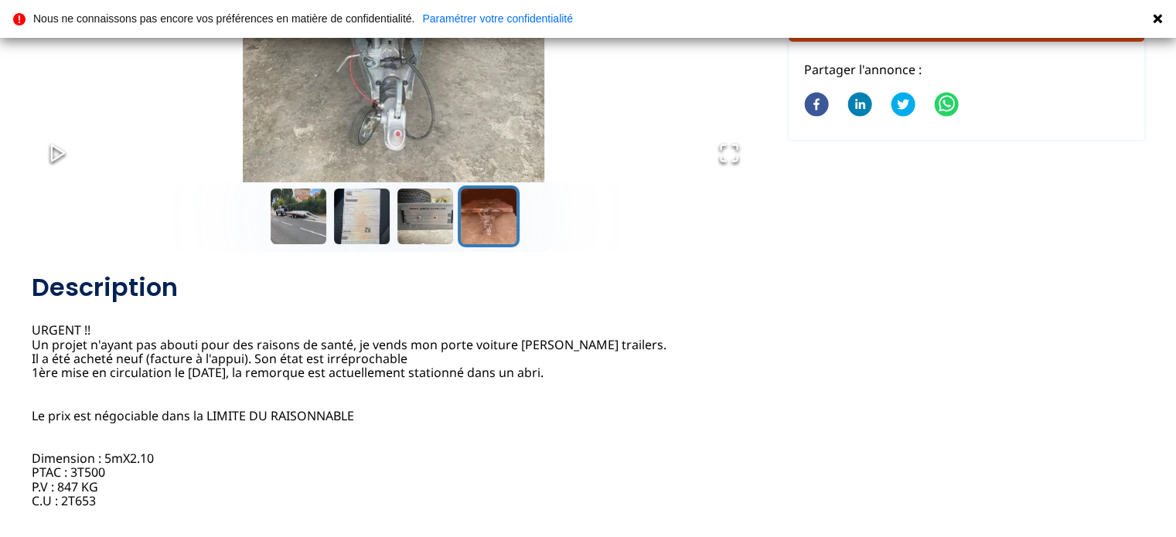
drag, startPoint x: 46, startPoint y: 383, endPoint x: 424, endPoint y: 383, distance: 378.0
click at [424, 383] on div "Porte voiture [PERSON_NAME] Trailers Faire offre Annonce postée le [DATE] [GEOG…" at bounding box center [394, 475] width 724 height 407
click at [417, 383] on div "Porte voiture [PERSON_NAME] Trailers Faire offre Annonce postée le [DATE] [GEOG…" at bounding box center [394, 475] width 724 height 407
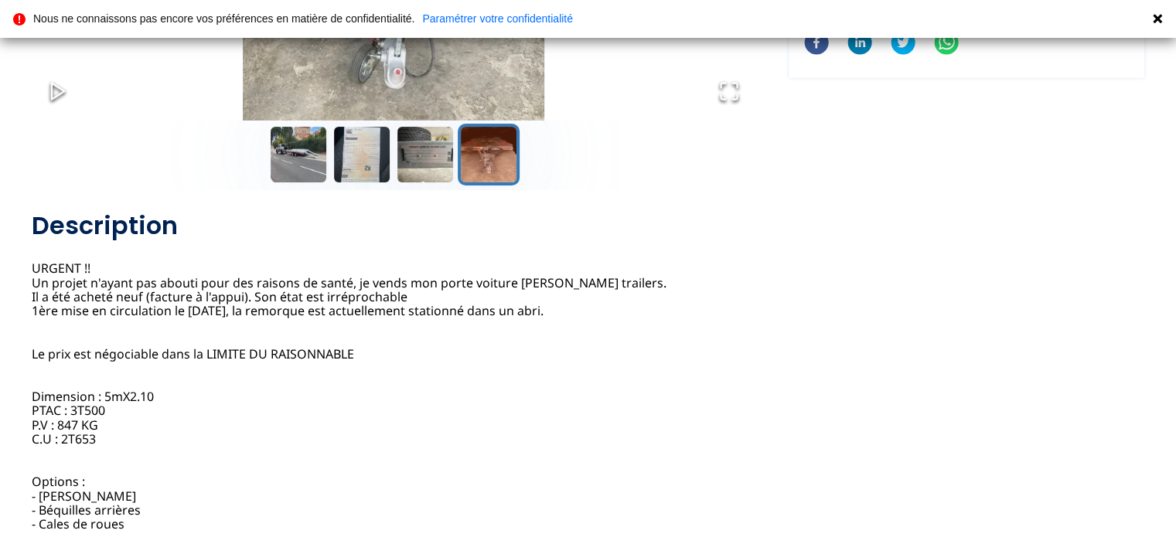
scroll to position [464, 0]
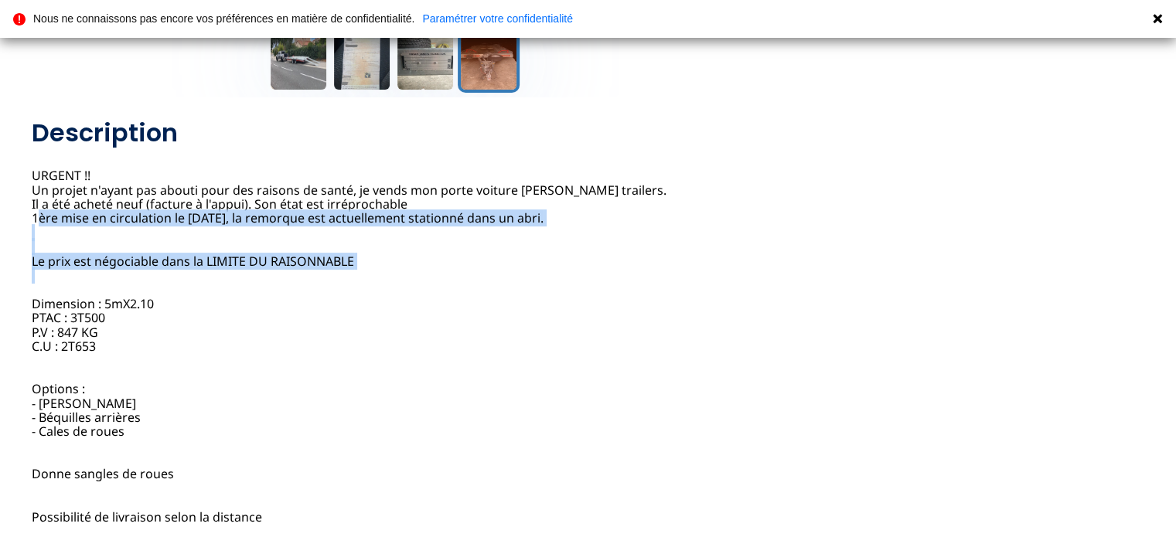
drag, startPoint x: 33, startPoint y: 256, endPoint x: 515, endPoint y: 330, distance: 487.3
click at [622, 339] on div "Porte voiture [PERSON_NAME] Trailers Faire offre Annonce postée le [DATE] [GEOG…" at bounding box center [394, 321] width 724 height 407
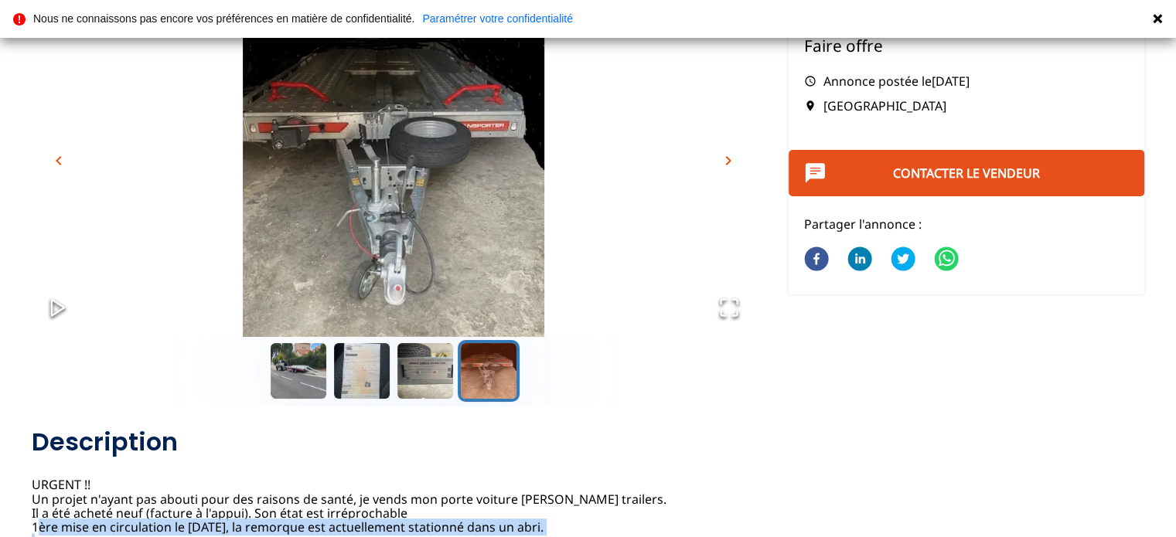
scroll to position [0, 0]
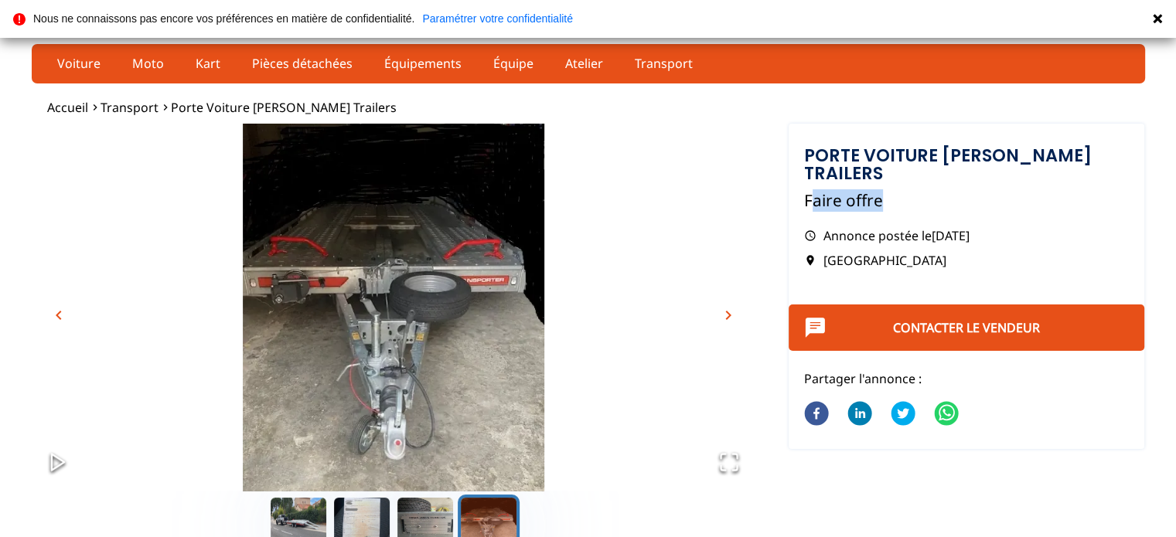
drag, startPoint x: 813, startPoint y: 192, endPoint x: 928, endPoint y: 196, distance: 114.5
click at [928, 196] on p "Faire offre" at bounding box center [966, 200] width 325 height 22
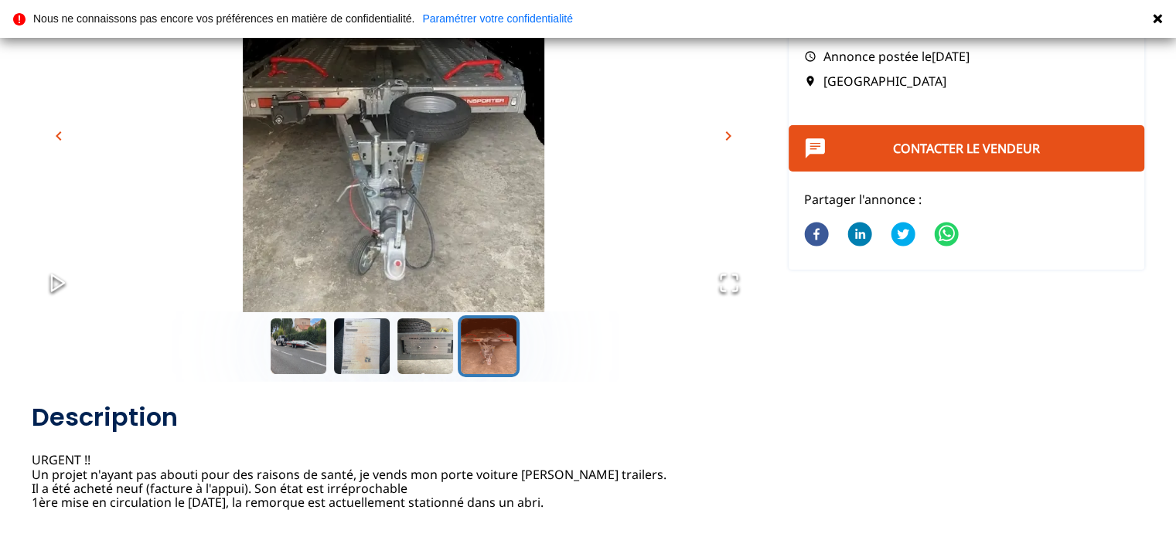
scroll to position [232, 0]
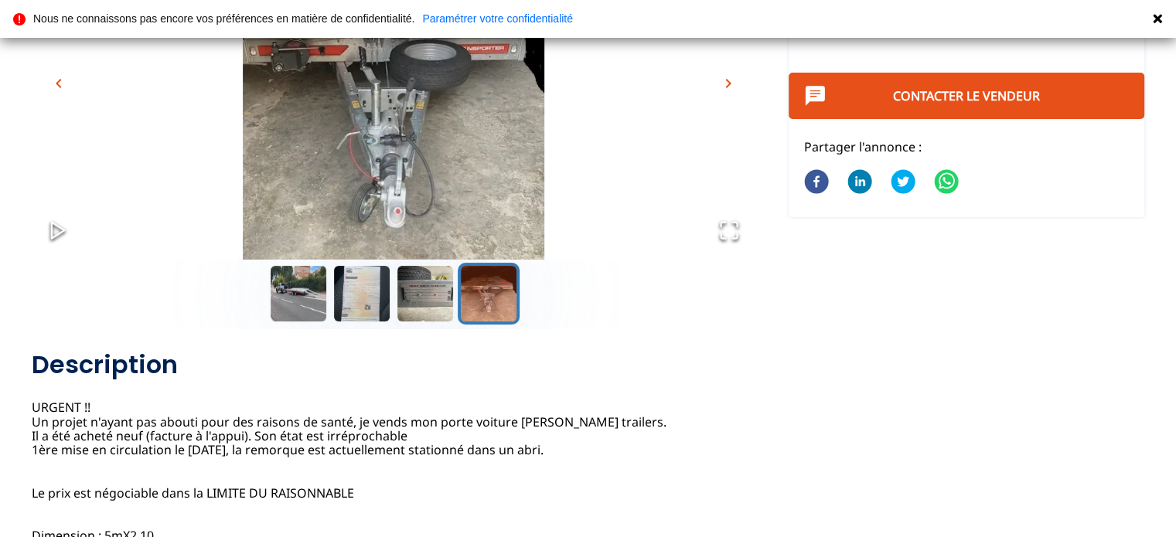
click at [478, 287] on button "Go to Slide 4" at bounding box center [489, 294] width 62 height 62
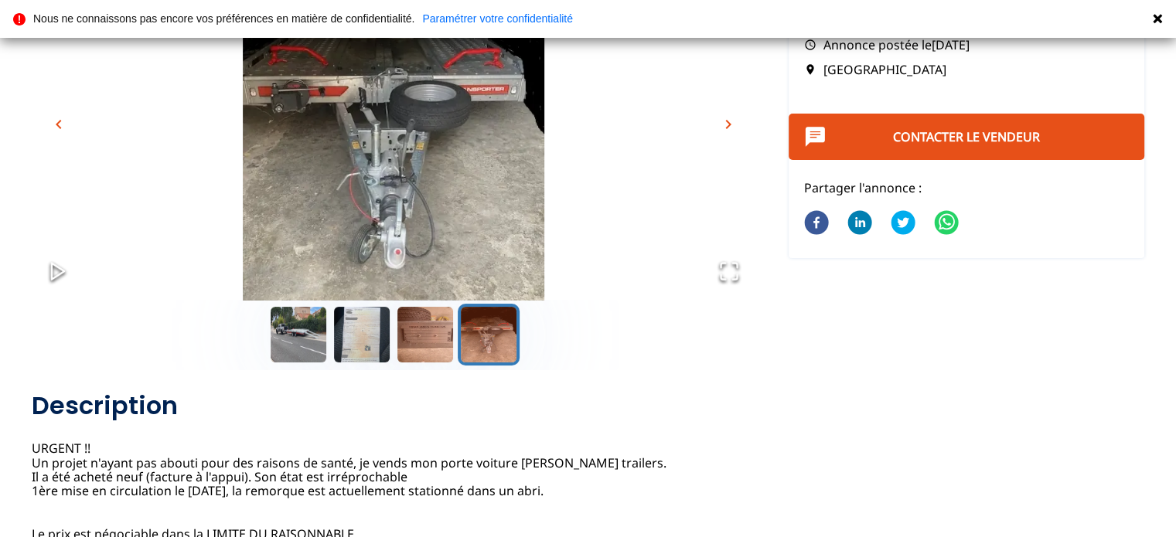
scroll to position [155, 0]
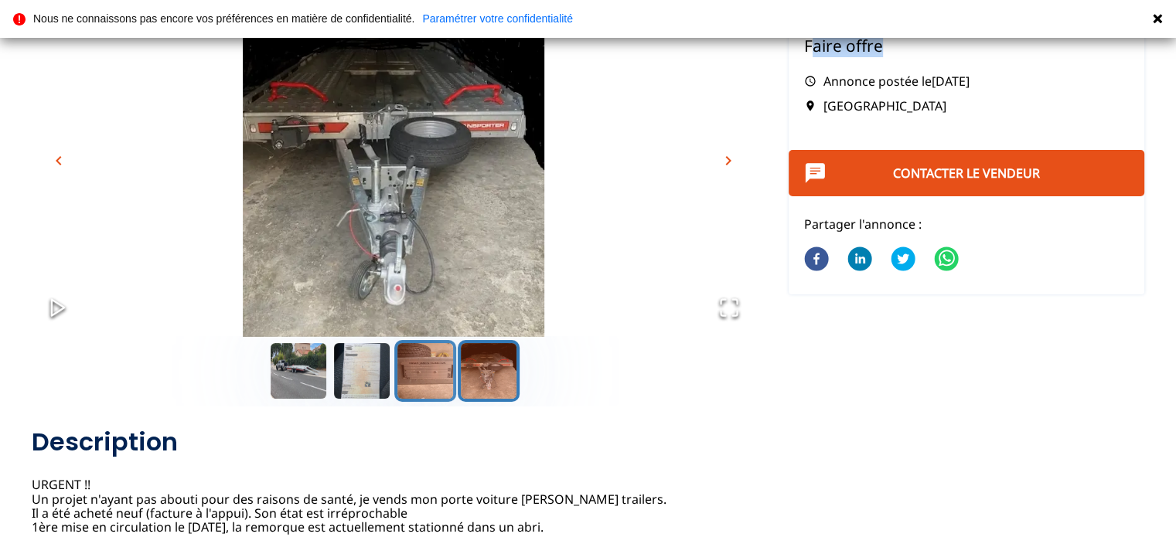
click at [417, 373] on button "Go to Slide 3" at bounding box center [425, 371] width 62 height 62
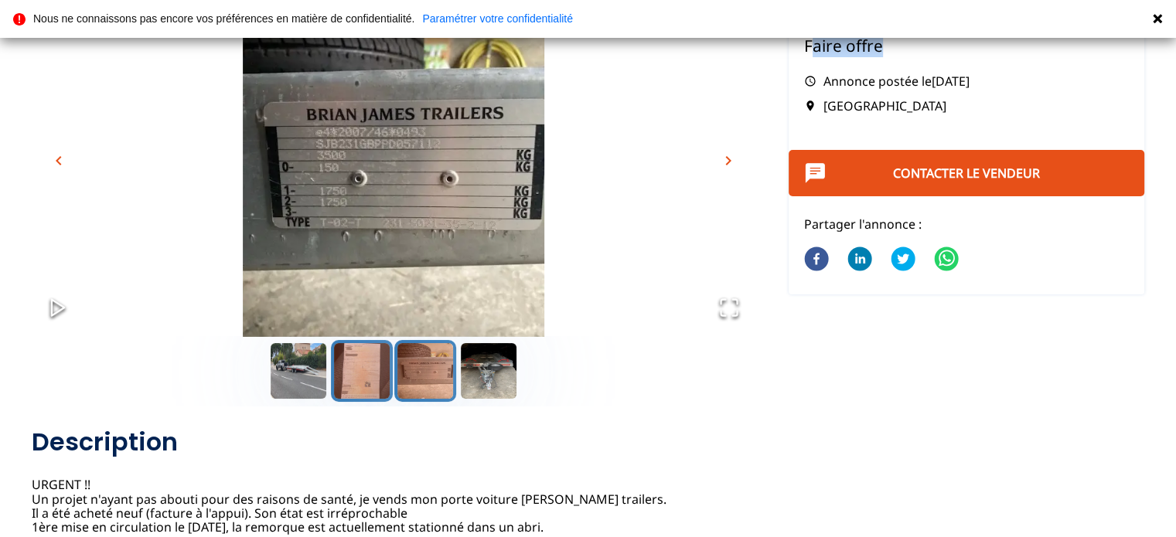
click at [366, 370] on button "Go to Slide 2" at bounding box center [362, 371] width 62 height 62
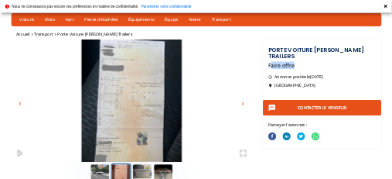
scroll to position [0, 0]
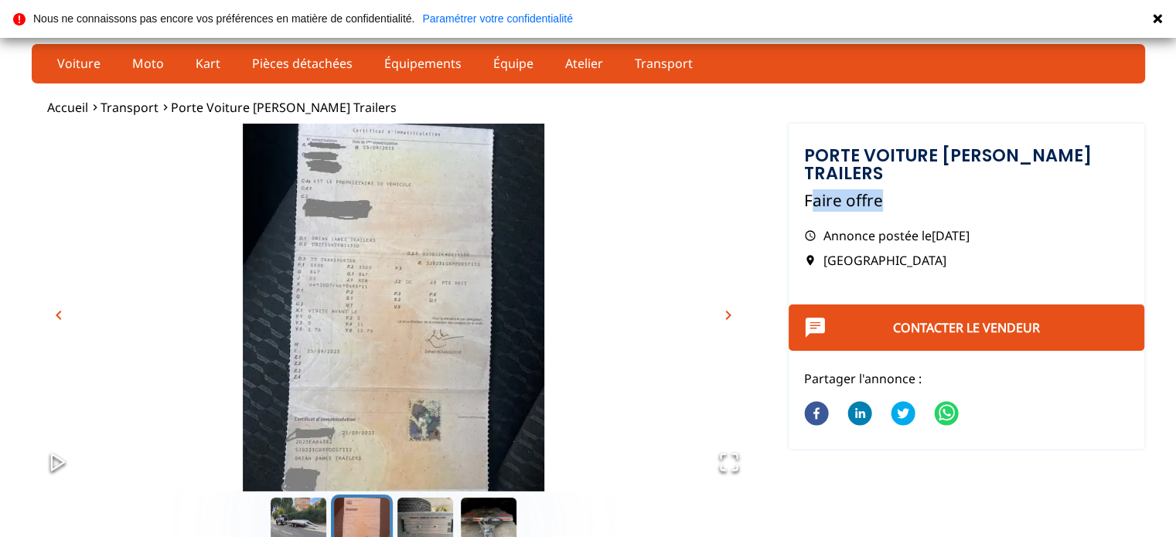
click at [400, 202] on img "Go to Slide 2" at bounding box center [394, 325] width 724 height 402
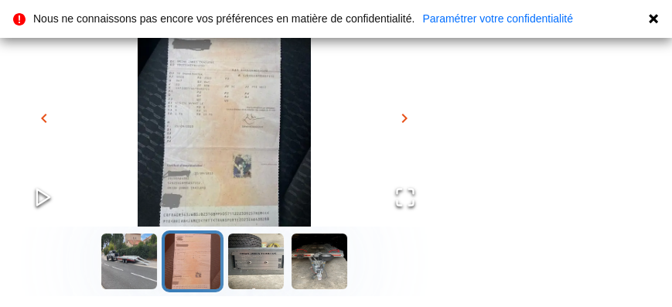
scroll to position [145, 0]
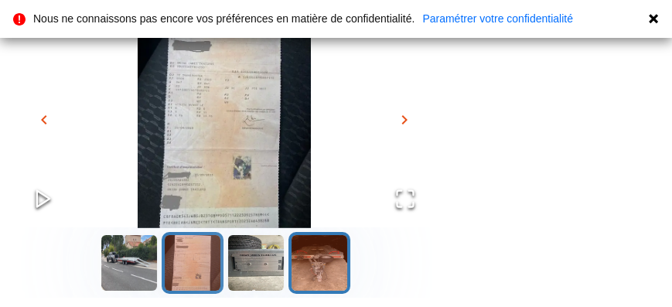
click at [325, 270] on button "Go to Slide 4" at bounding box center [319, 263] width 62 height 62
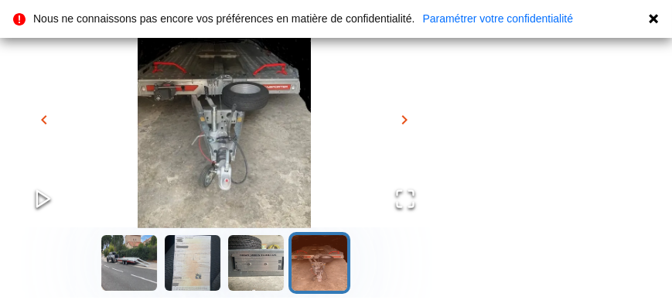
click at [396, 198] on icon "Open Fullscreen" at bounding box center [405, 199] width 22 height 22
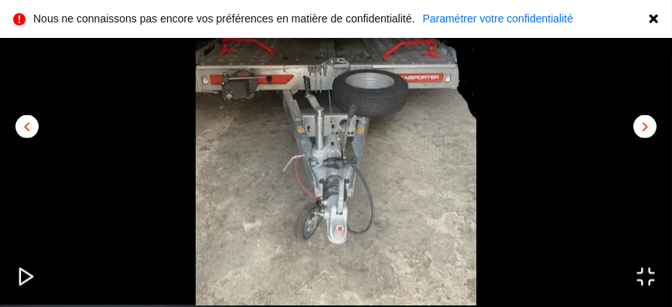
click at [639, 126] on span "chevron_right" at bounding box center [644, 126] width 19 height 19
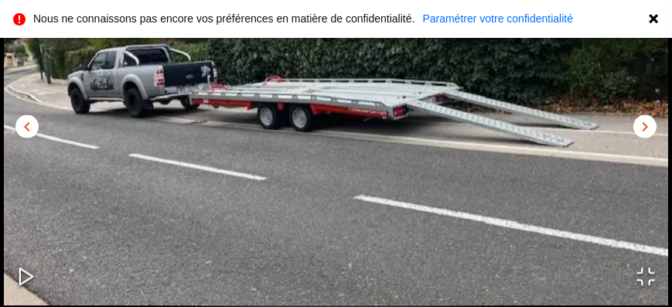
click at [639, 124] on span "chevron_right" at bounding box center [644, 126] width 19 height 19
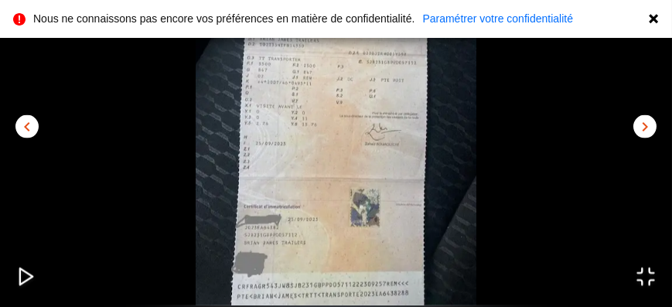
click at [639, 124] on span "chevron_right" at bounding box center [644, 126] width 19 height 19
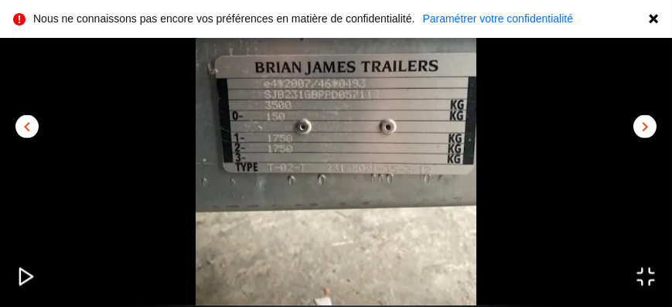
click at [639, 124] on span "chevron_right" at bounding box center [644, 126] width 19 height 19
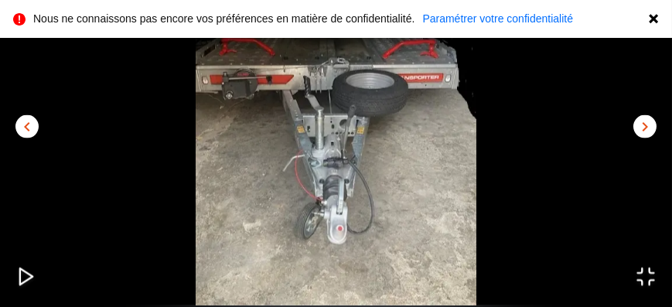
click at [656, 19] on icon at bounding box center [653, 18] width 12 height 12
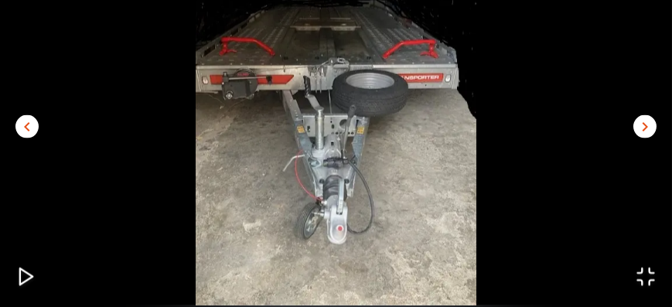
scroll to position [56, 0]
click at [614, 96] on img "Go to Slide 4" at bounding box center [336, 118] width 672 height 373
click at [648, 273] on icon "Open Fullscreen" at bounding box center [646, 276] width 22 height 22
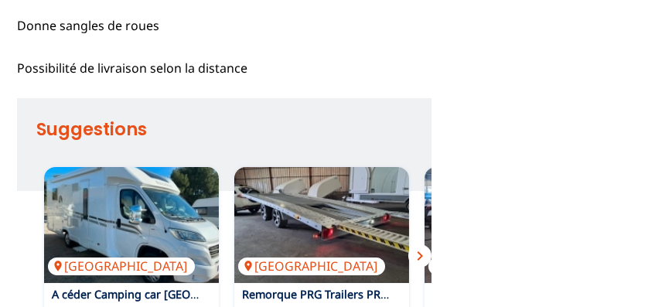
scroll to position [807, 0]
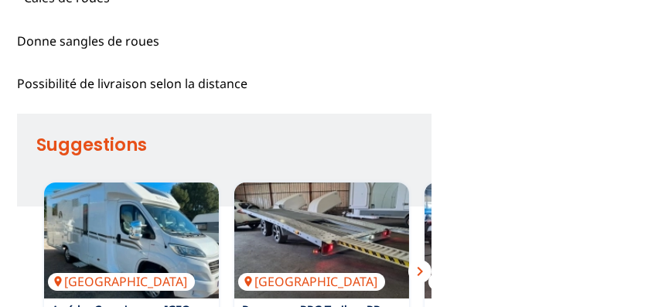
drag, startPoint x: 108, startPoint y: 176, endPoint x: 17, endPoint y: 118, distance: 108.1
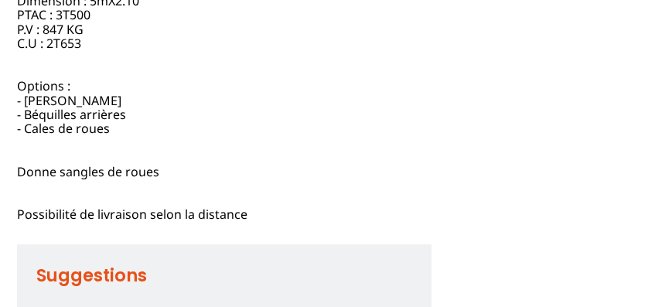
scroll to position [675, 0]
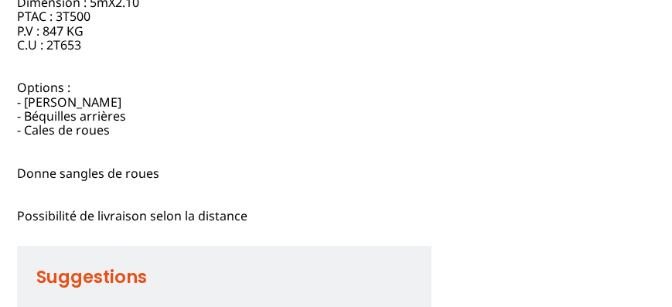
drag, startPoint x: 20, startPoint y: 131, endPoint x: 83, endPoint y: 145, distance: 64.1
click at [83, 131] on div "Description URGENT !! Un projet n'ayant pas abouti pour des raisons de santé, j…" at bounding box center [224, 4] width 415 height 435
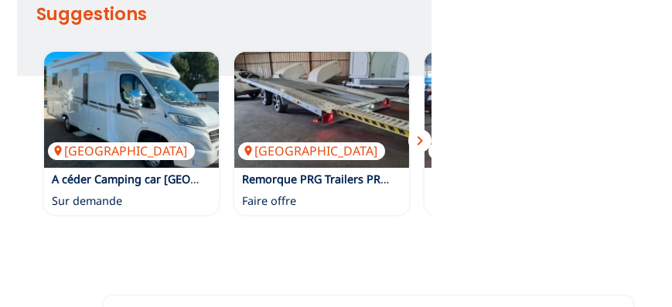
scroll to position [940, 0]
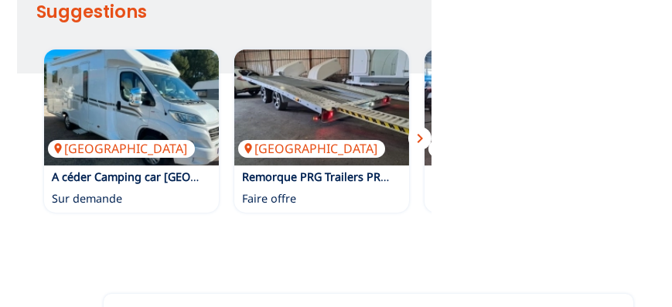
drag, startPoint x: 48, startPoint y: 155, endPoint x: 267, endPoint y: 154, distance: 219.6
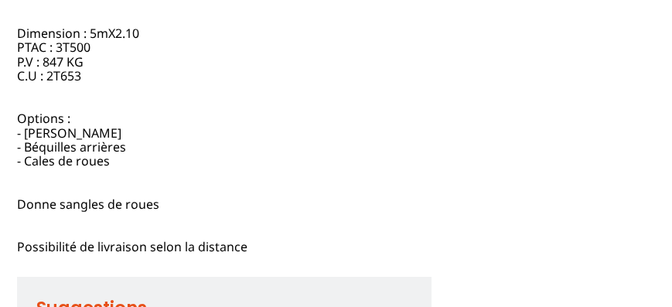
scroll to position [542, 0]
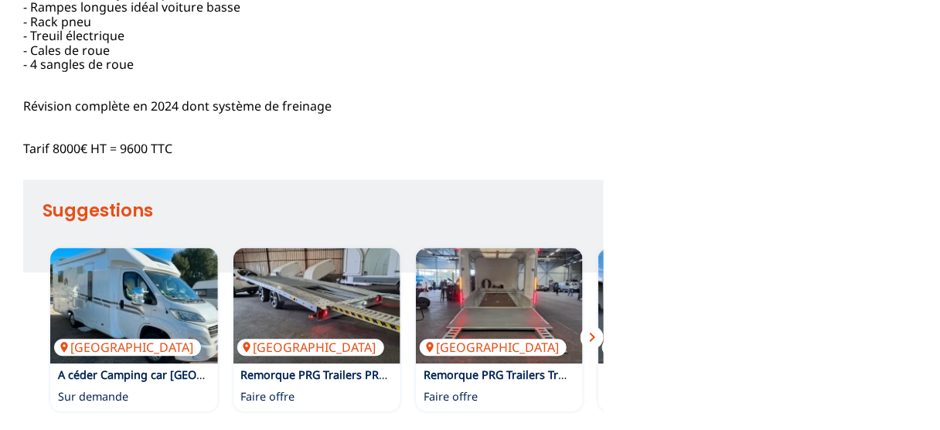
scroll to position [680, 0]
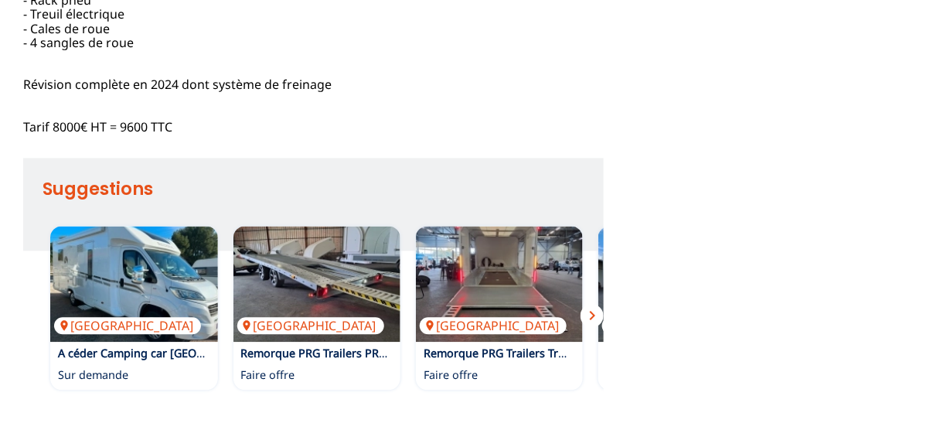
drag, startPoint x: 20, startPoint y: 259, endPoint x: 210, endPoint y: 261, distance: 189.4
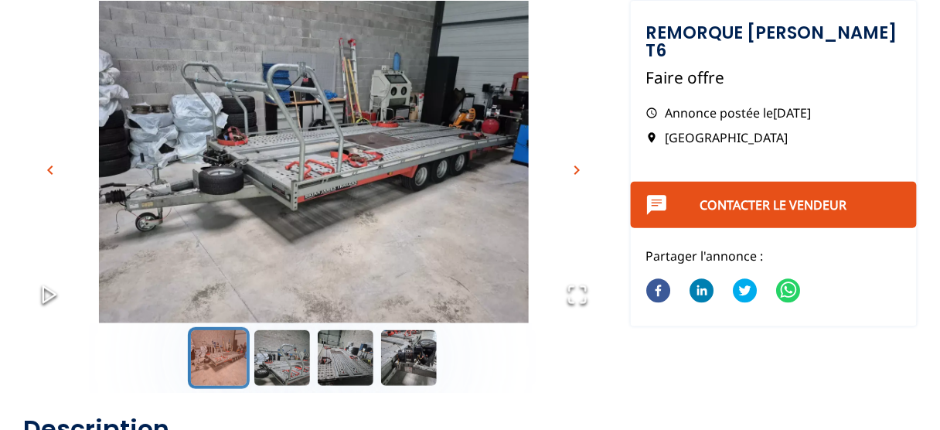
scroll to position [124, 0]
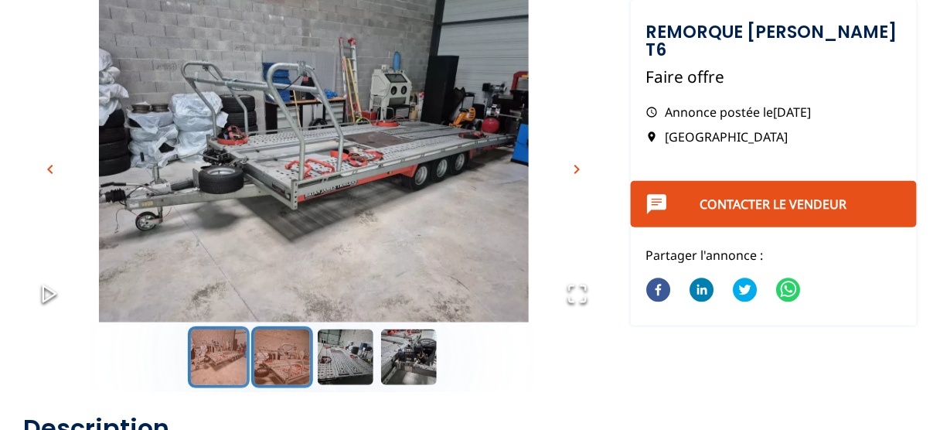
click at [277, 358] on button "Go to Slide 2" at bounding box center [282, 357] width 62 height 62
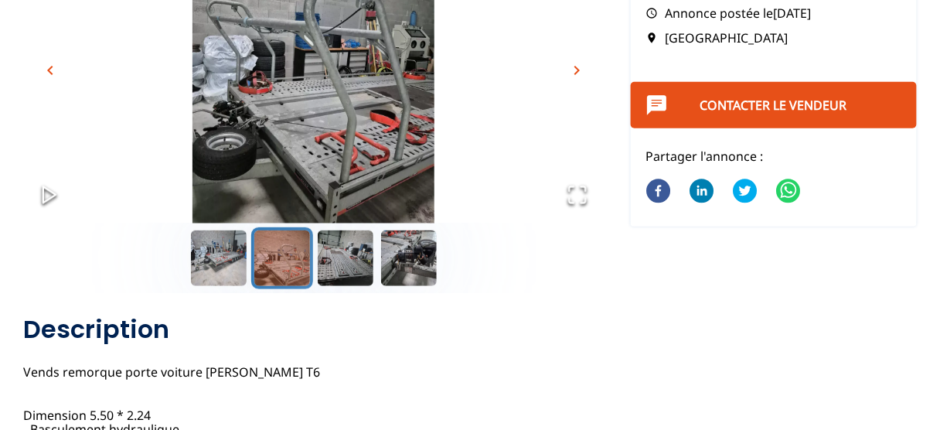
scroll to position [247, 0]
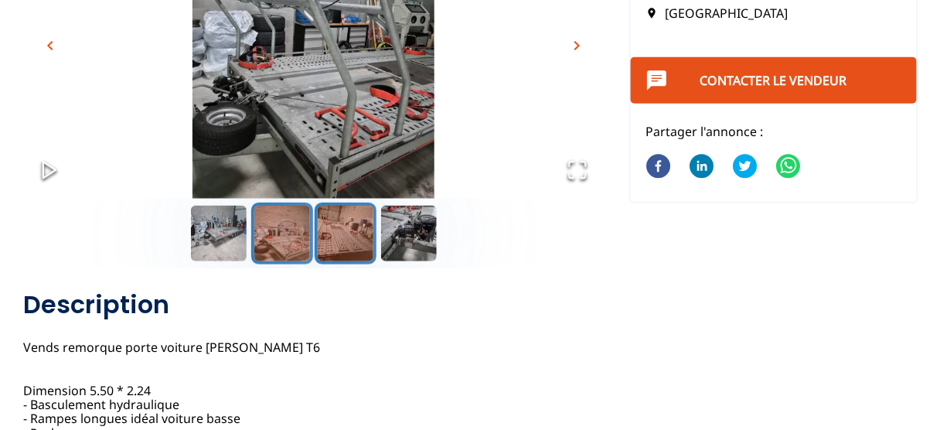
click at [342, 248] on button "Go to Slide 3" at bounding box center [346, 234] width 62 height 62
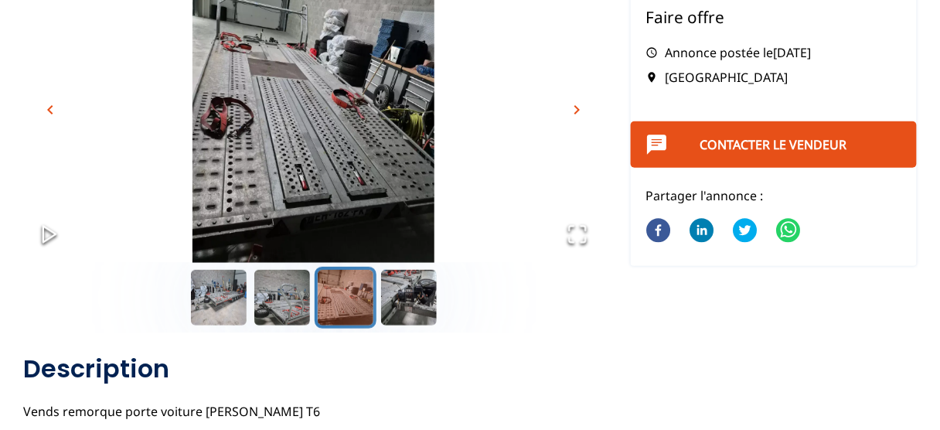
scroll to position [186, 0]
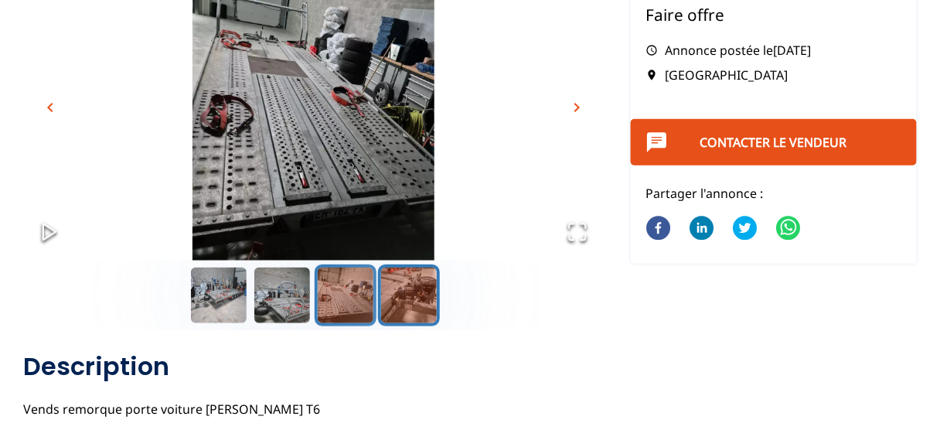
click at [415, 285] on button "Go to Slide 4" at bounding box center [409, 295] width 62 height 62
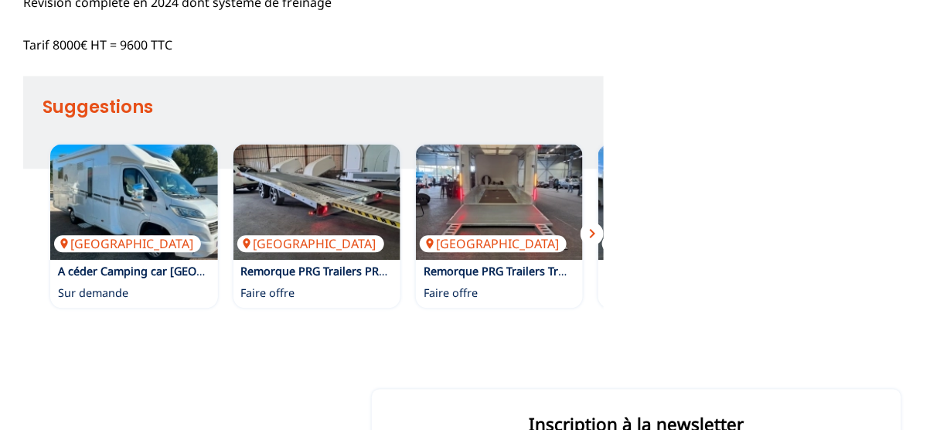
scroll to position [866, 0]
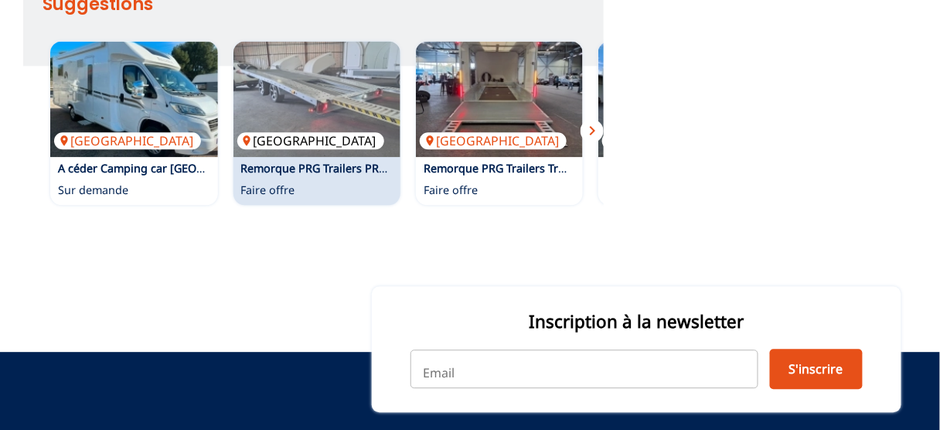
click at [359, 157] on img at bounding box center [316, 99] width 167 height 116
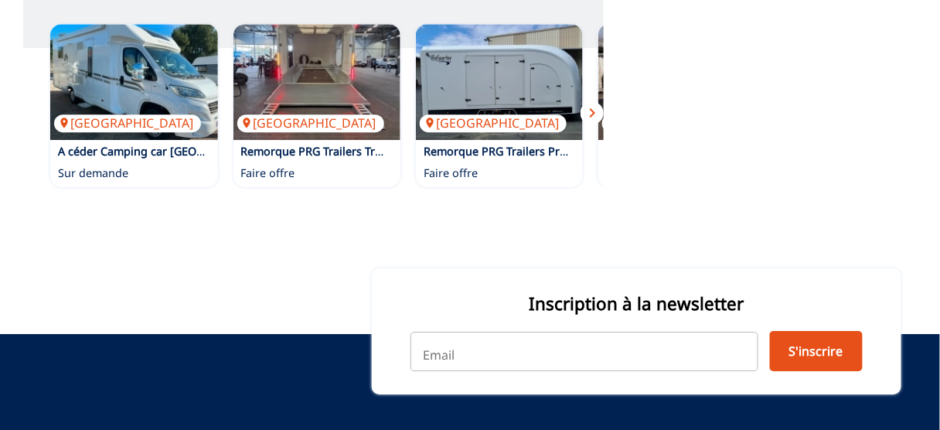
scroll to position [1175, 0]
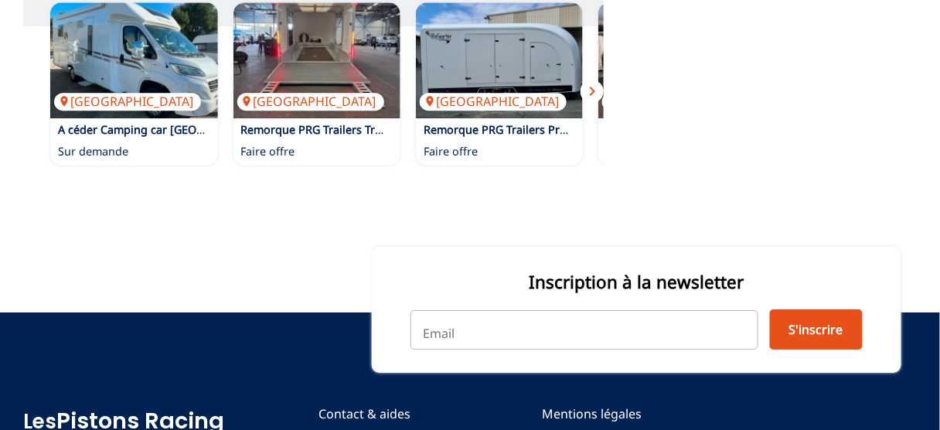
drag, startPoint x: 198, startPoint y: 245, endPoint x: 329, endPoint y: 244, distance: 131.4
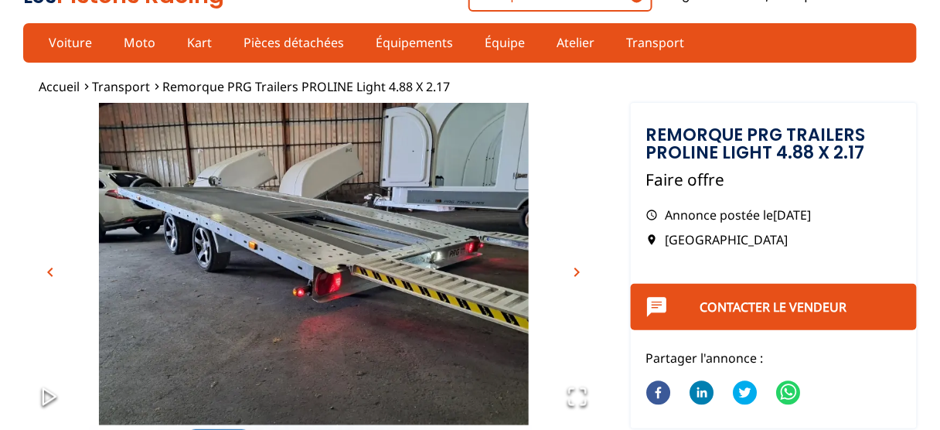
scroll to position [0, 0]
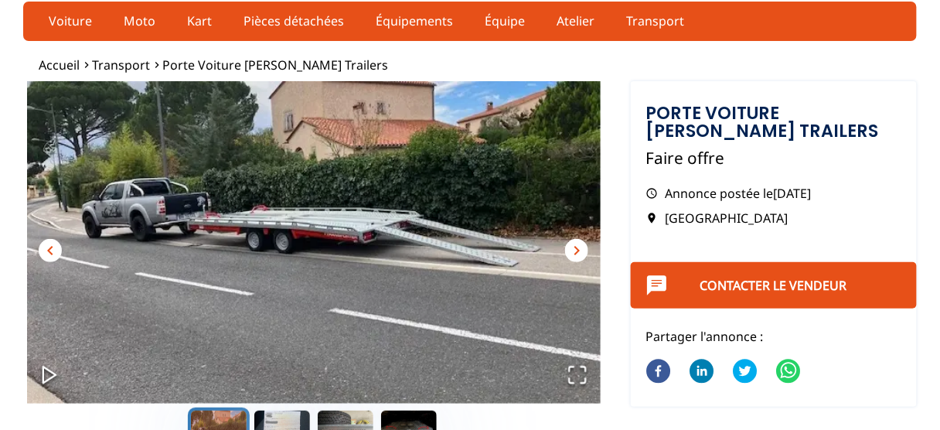
scroll to position [62, 0]
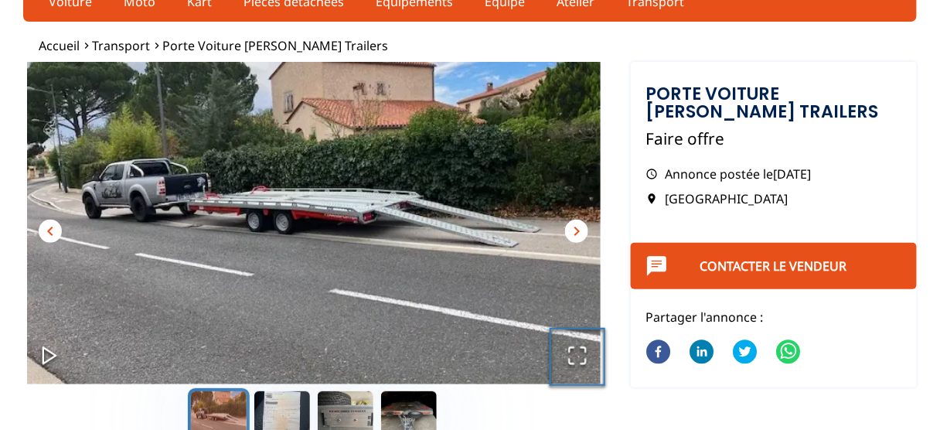
click at [574, 351] on icon "Open Fullscreen" at bounding box center [578, 356] width 22 height 22
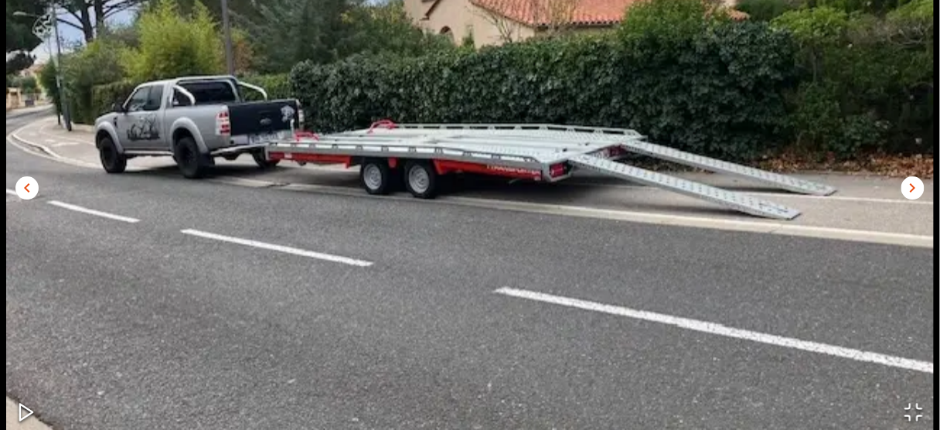
click at [914, 183] on span "chevron_right" at bounding box center [913, 188] width 19 height 19
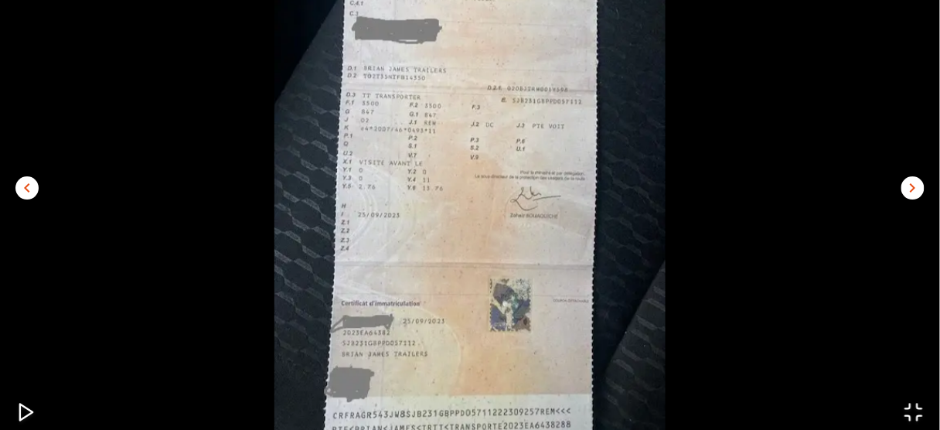
click at [914, 183] on span "chevron_right" at bounding box center [913, 188] width 19 height 19
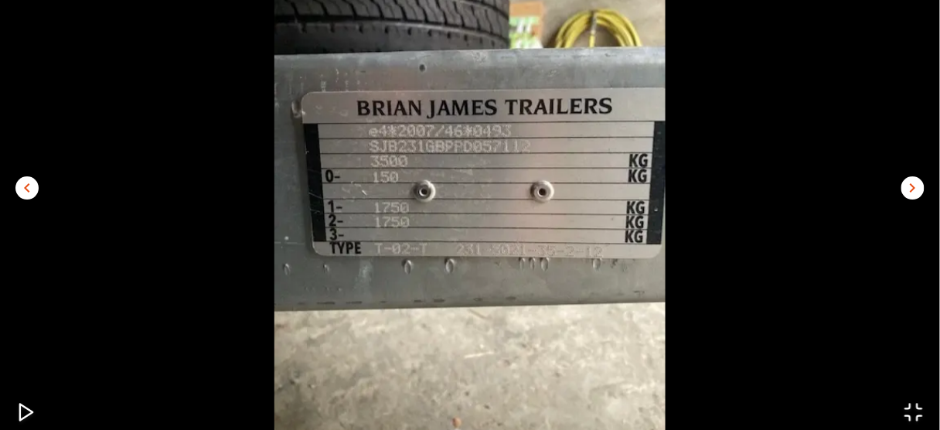
click at [914, 183] on span "chevron_right" at bounding box center [913, 188] width 19 height 19
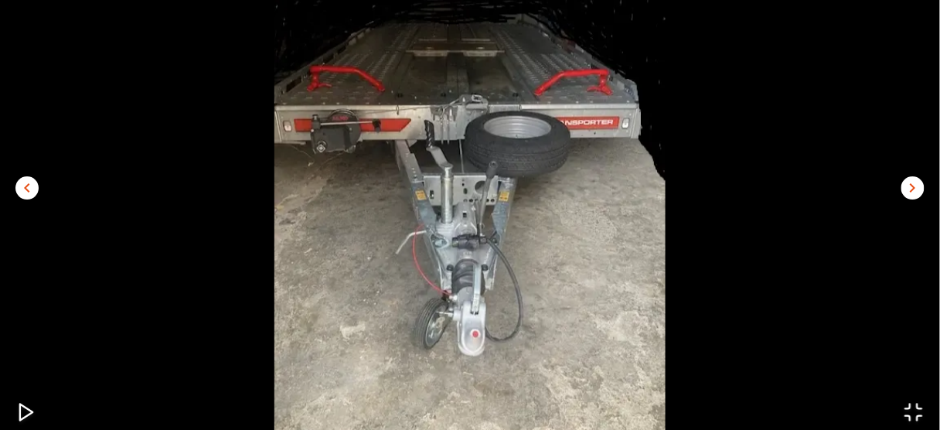
click at [914, 183] on span "chevron_right" at bounding box center [913, 188] width 19 height 19
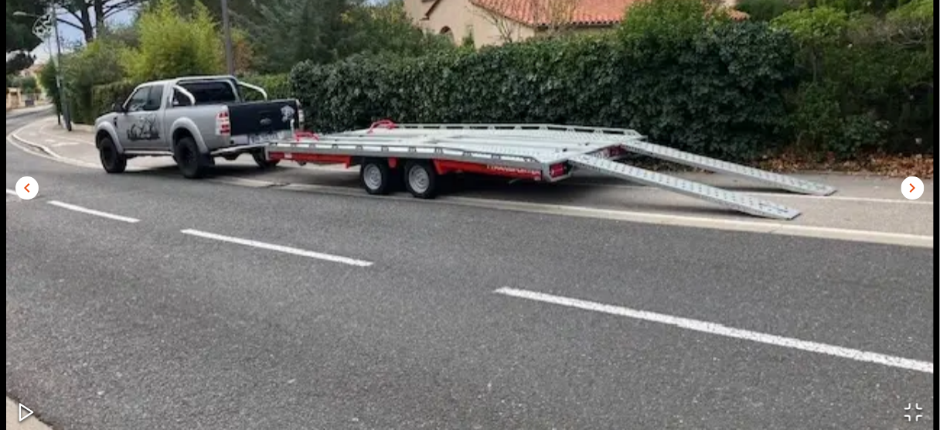
click at [780, 105] on img "Go to Slide 1" at bounding box center [470, 180] width 940 height 523
click at [196, 161] on img "Go to Slide 1" at bounding box center [470, 180] width 940 height 523
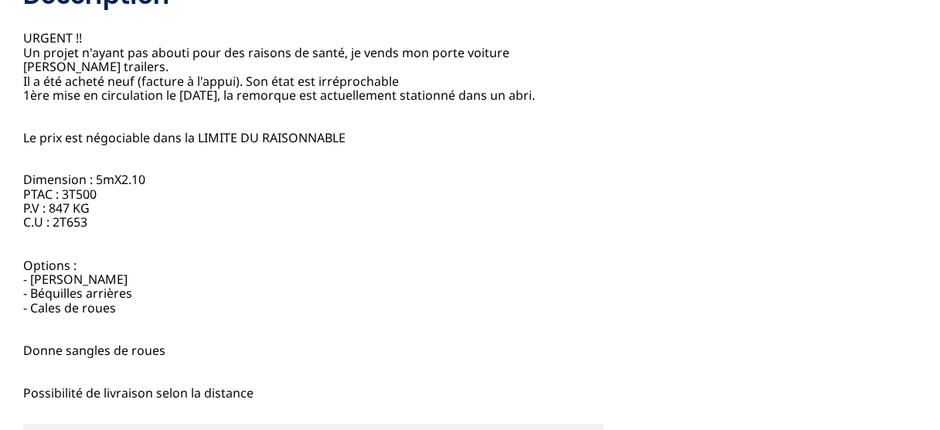
scroll to position [618, 0]
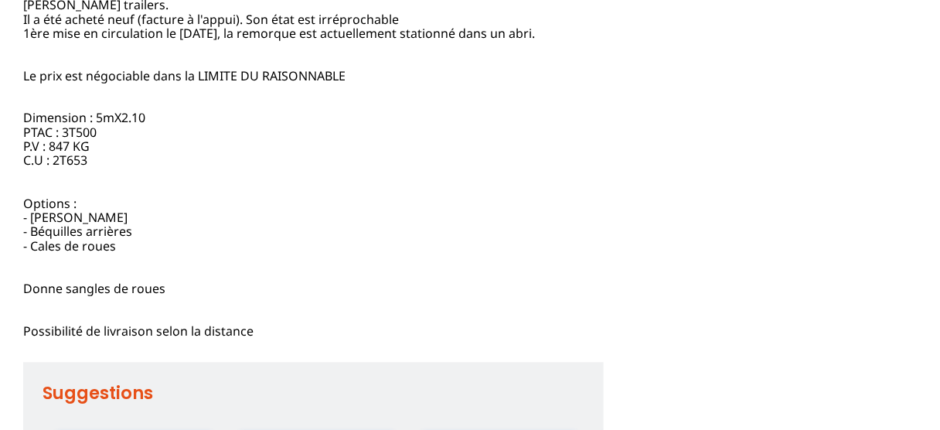
drag, startPoint x: 32, startPoint y: 179, endPoint x: 163, endPoint y: 176, distance: 130.7
click at [163, 176] on div "Porte voiture [PERSON_NAME] Trailers Faire offre Annonce postée le [DATE] [GEOG…" at bounding box center [313, 128] width 581 height 421
click at [159, 179] on div "Porte voiture [PERSON_NAME] Trailers Faire offre Annonce postée le [DATE] [GEOG…" at bounding box center [313, 128] width 581 height 421
drag, startPoint x: 43, startPoint y: 211, endPoint x: 141, endPoint y: 216, distance: 99.1
click at [141, 216] on div "Porte voiture [PERSON_NAME] Trailers Faire offre Annonce postée le [DATE] [GEOG…" at bounding box center [313, 128] width 581 height 421
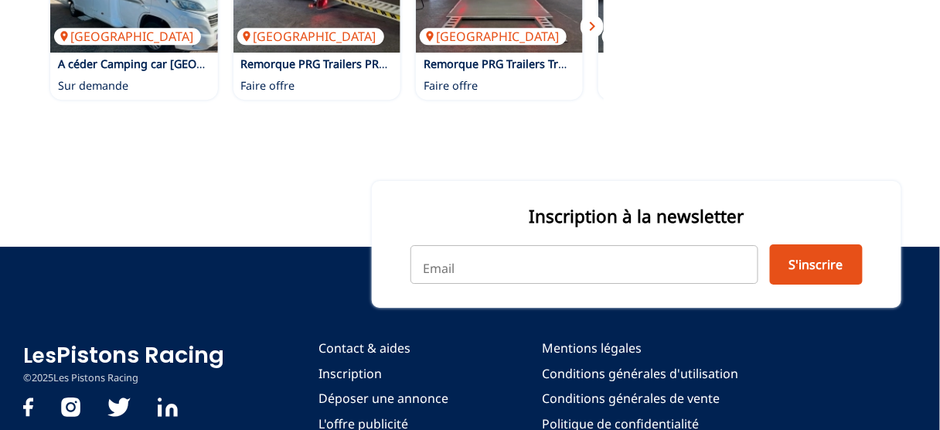
scroll to position [1113, 0]
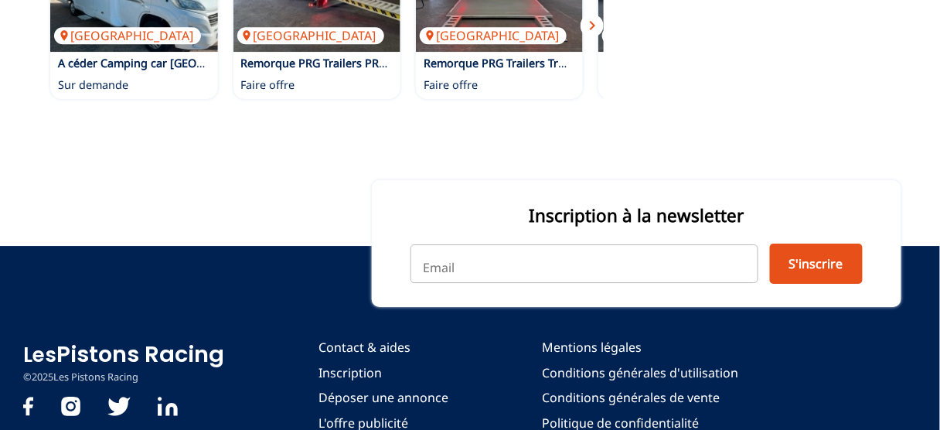
click at [598, 35] on span "chevron_right" at bounding box center [592, 25] width 19 height 19
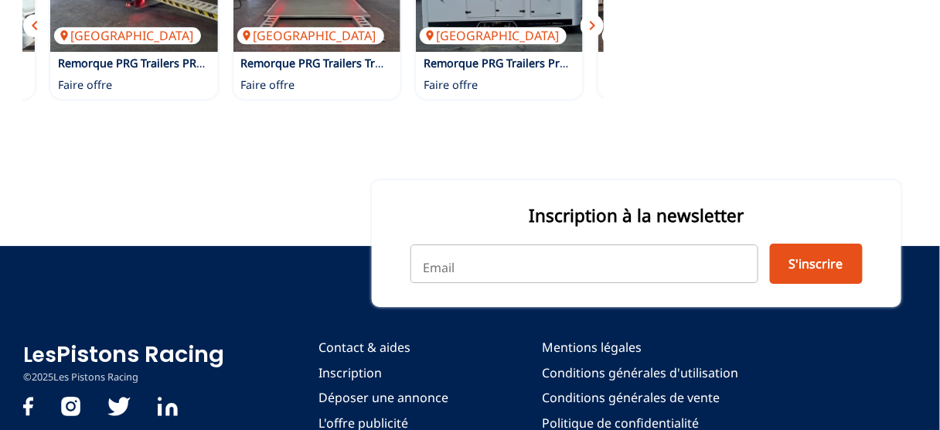
click at [594, 35] on span "chevron_right" at bounding box center [592, 25] width 19 height 19
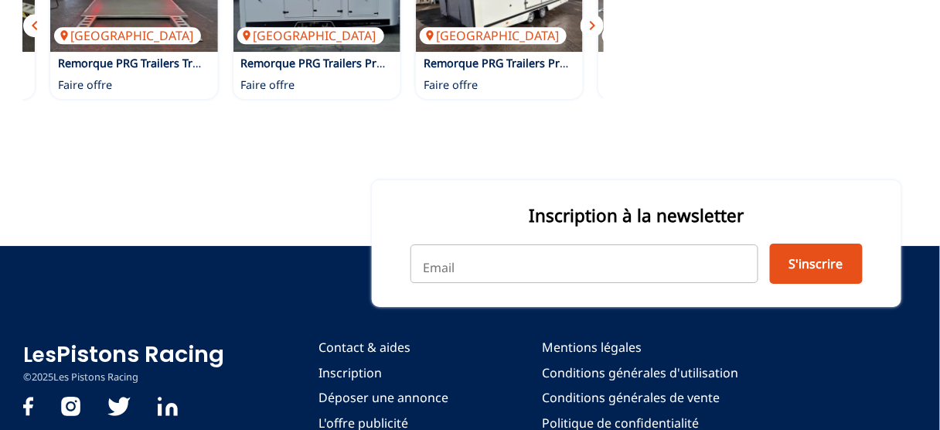
click at [594, 35] on span "chevron_right" at bounding box center [592, 25] width 19 height 19
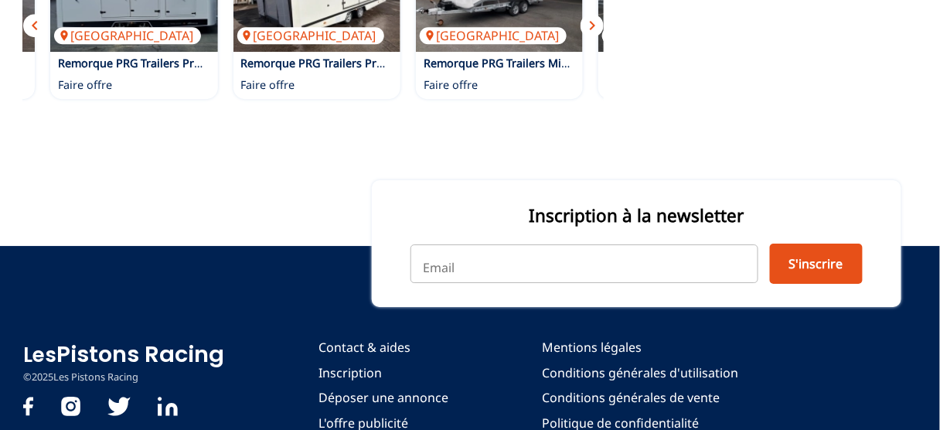
click at [594, 35] on span "chevron_right" at bounding box center [592, 25] width 19 height 19
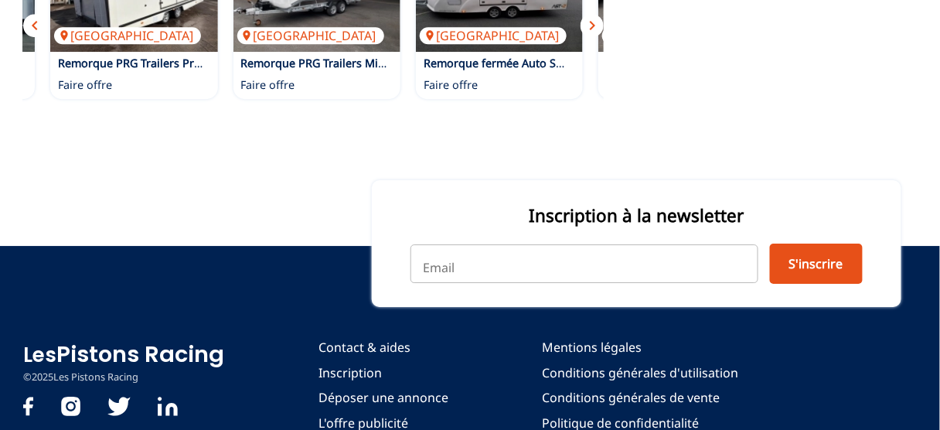
click at [594, 35] on span "chevron_right" at bounding box center [592, 25] width 19 height 19
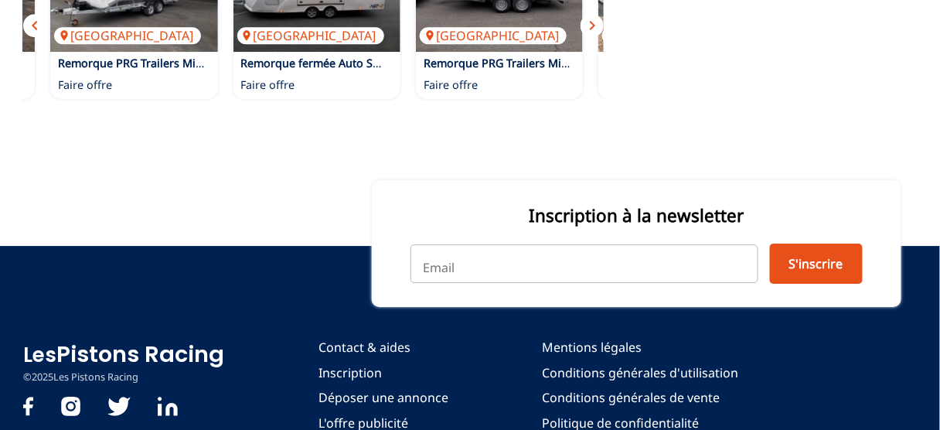
click at [594, 35] on span "chevron_right" at bounding box center [592, 25] width 19 height 19
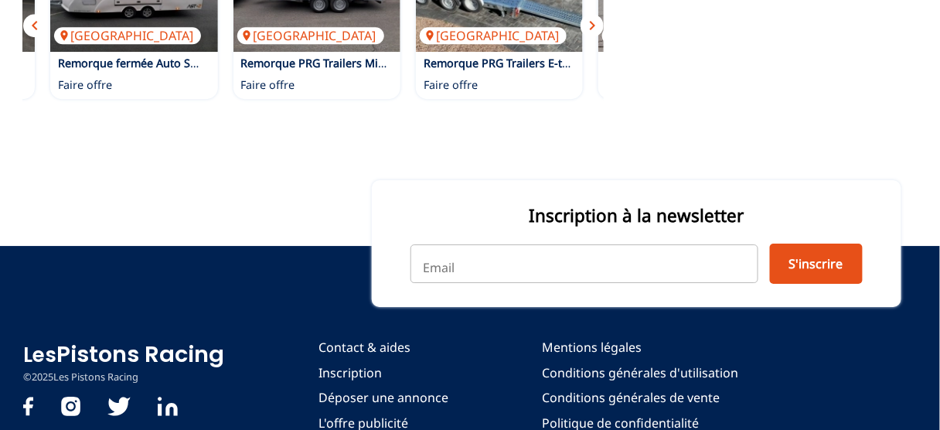
click at [594, 35] on span "chevron_right" at bounding box center [592, 25] width 19 height 19
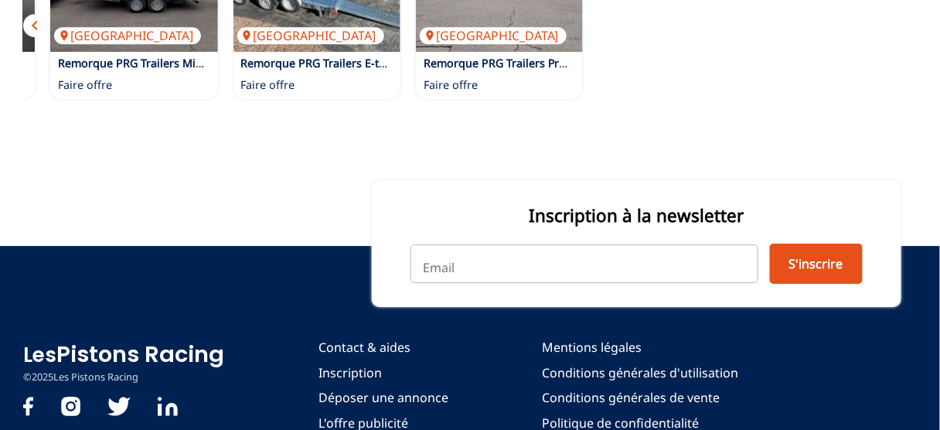
click at [594, 107] on div "[GEOGRAPHIC_DATA] A céder Camping car [GEOGRAPHIC_DATA] 746 Sur demande France …" at bounding box center [313, 17] width 581 height 179
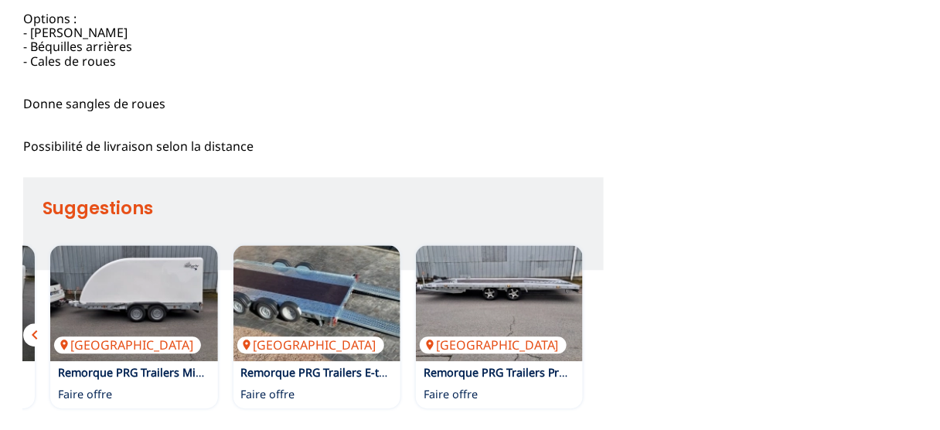
scroll to position [680, 0]
